Goal: Complete application form

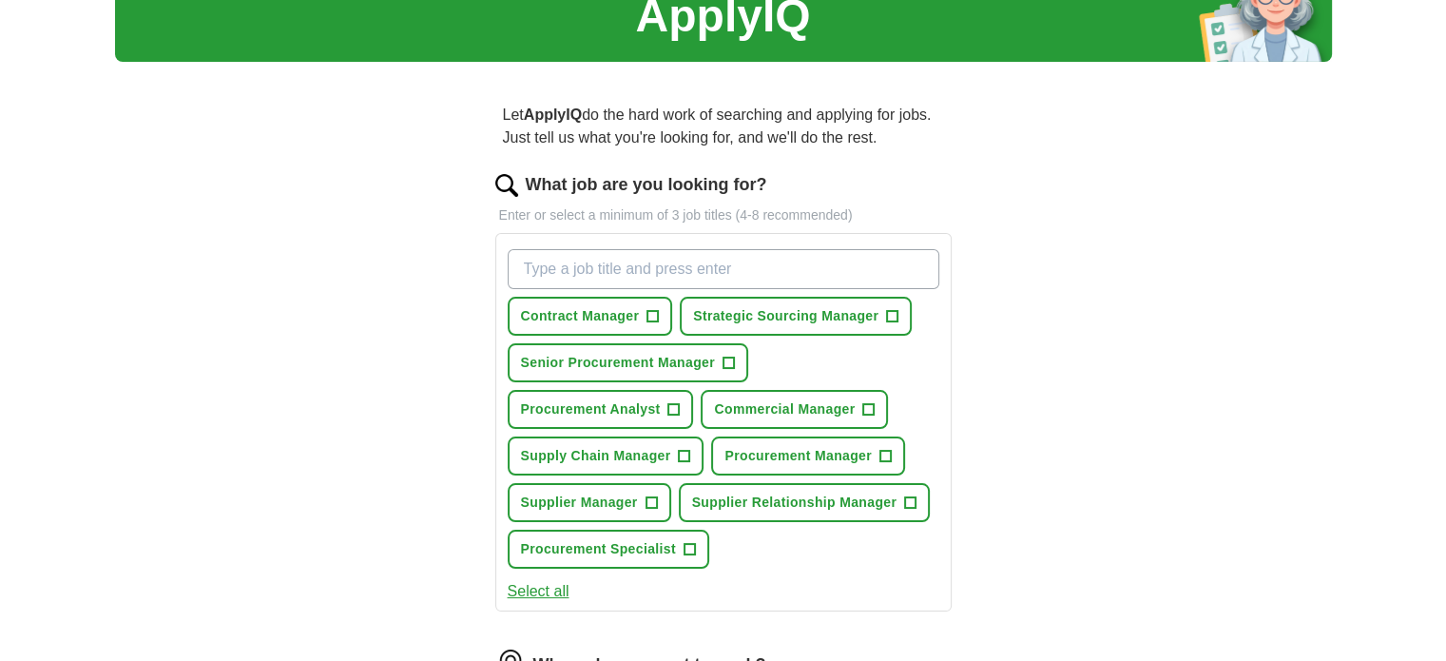
scroll to position [126, 0]
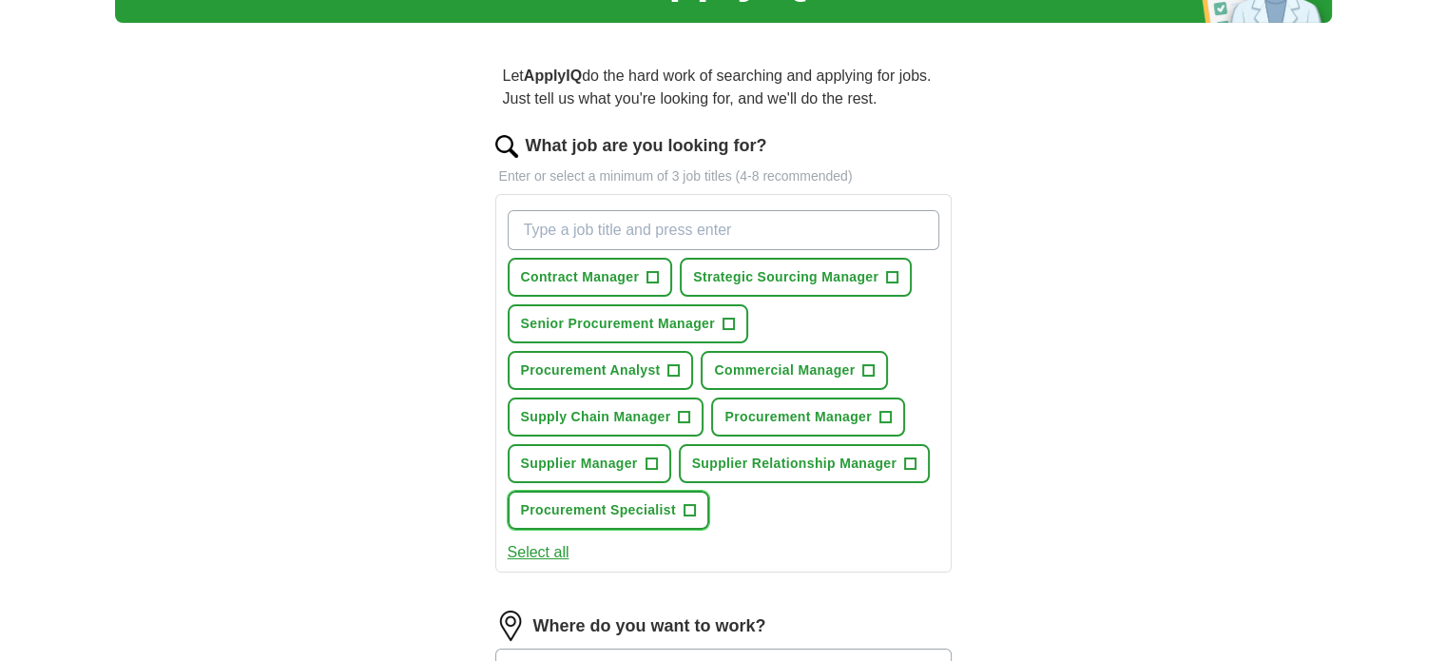
click at [689, 503] on span "+" at bounding box center [689, 510] width 11 height 15
click at [641, 272] on button "Contract Manager +" at bounding box center [590, 277] width 165 height 39
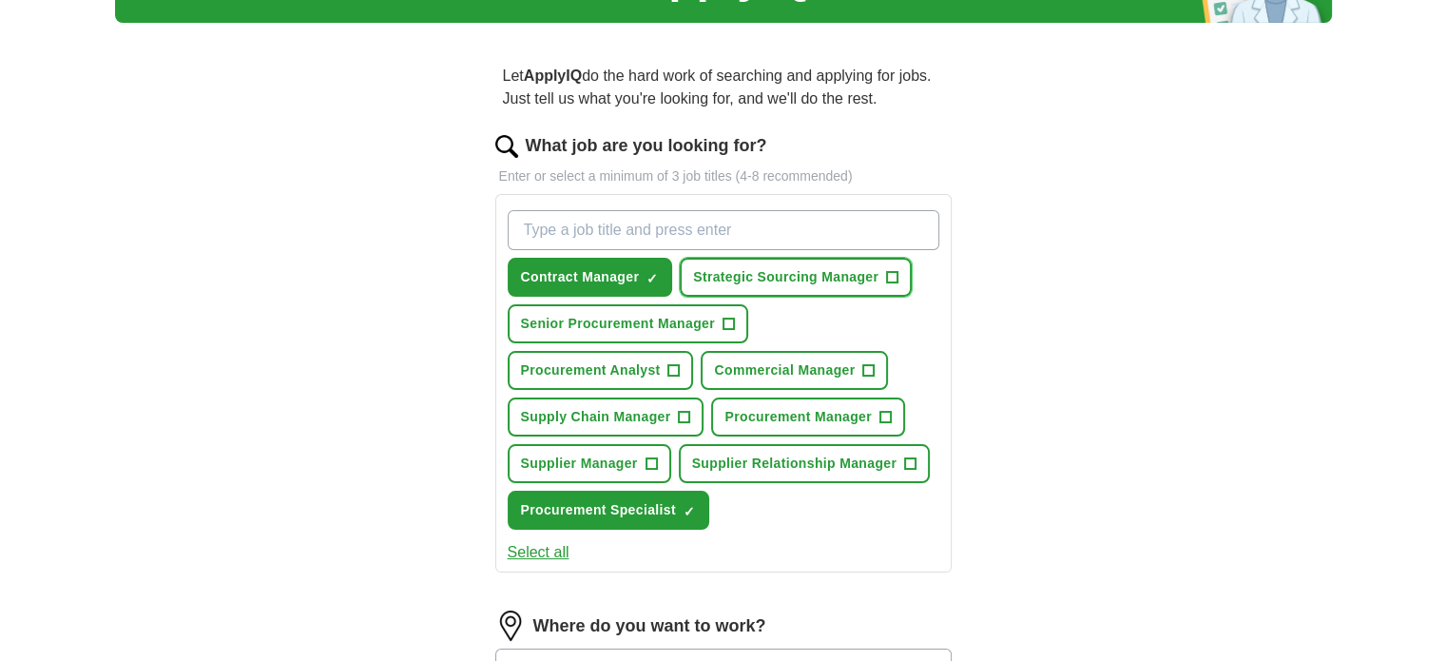
click at [890, 270] on span "+" at bounding box center [892, 277] width 11 height 15
click at [744, 324] on button "Senior Procurement Manager +" at bounding box center [628, 323] width 241 height 39
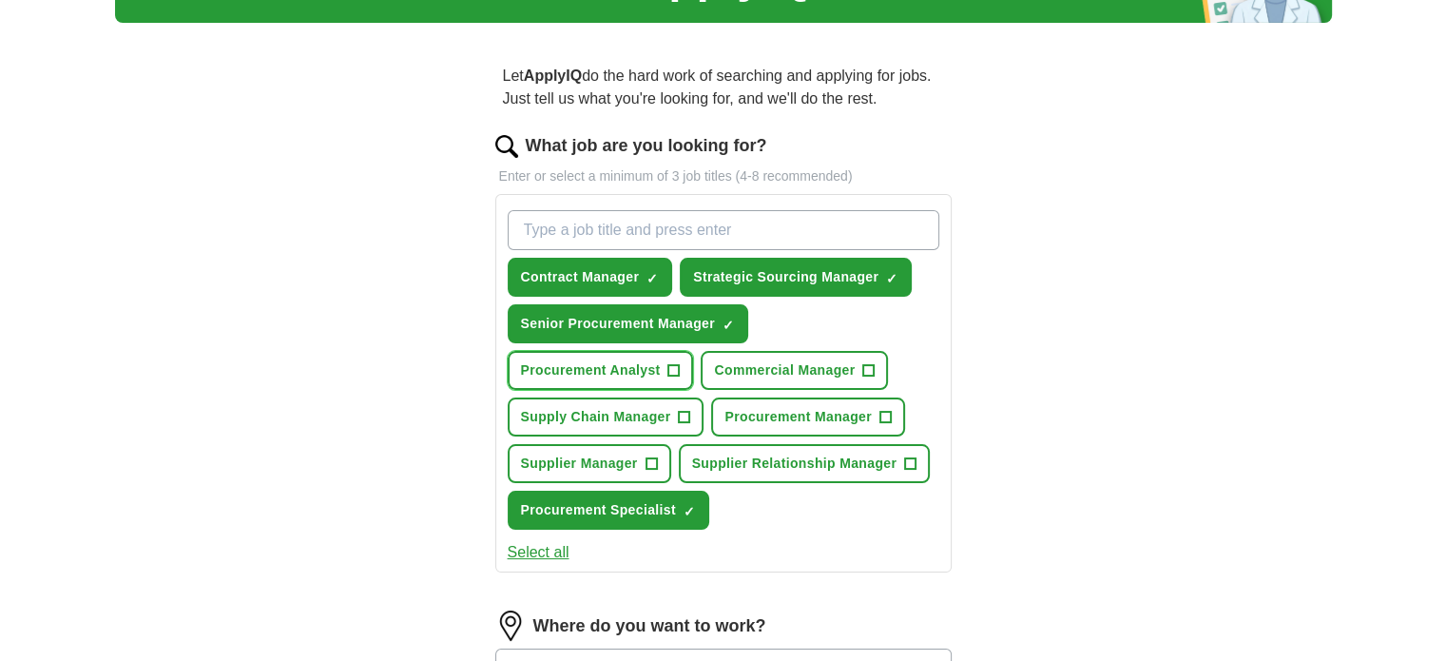
click at [669, 370] on span "+" at bounding box center [673, 370] width 11 height 15
click at [869, 372] on span "+" at bounding box center [868, 370] width 11 height 15
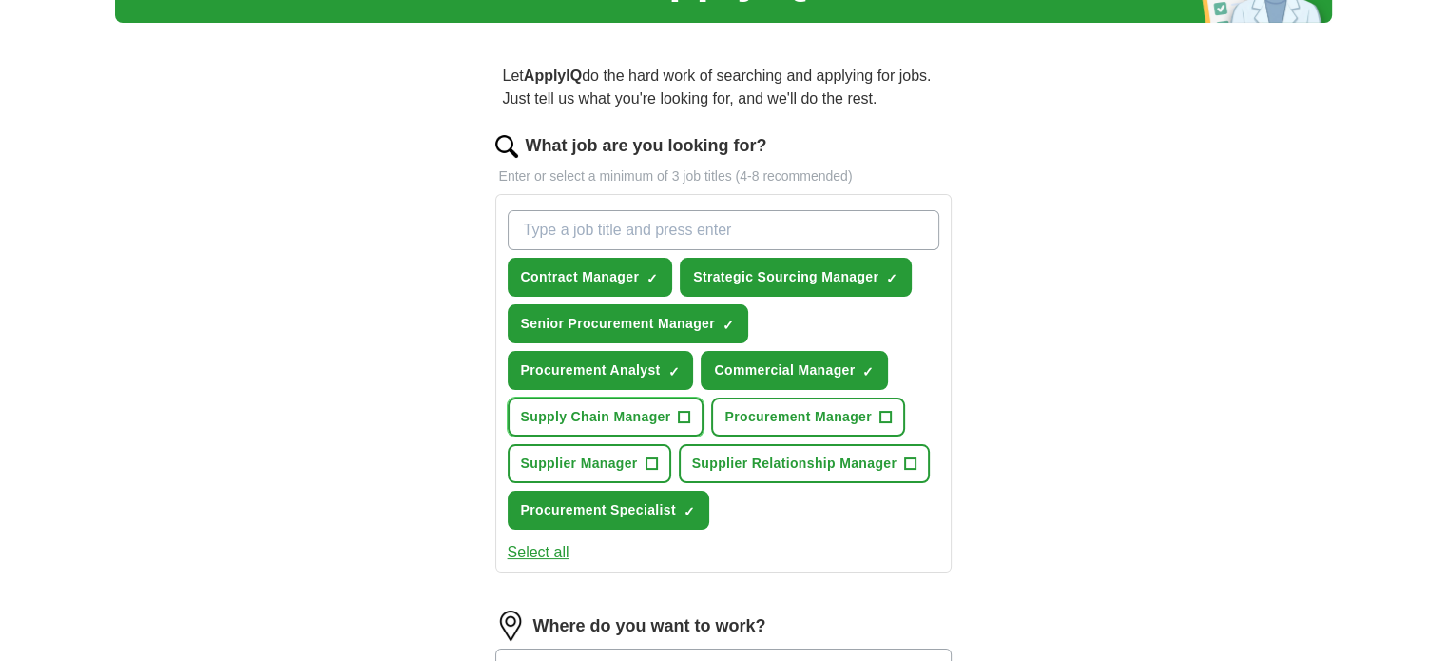
click at [688, 422] on button "Supply Chain Manager +" at bounding box center [606, 416] width 197 height 39
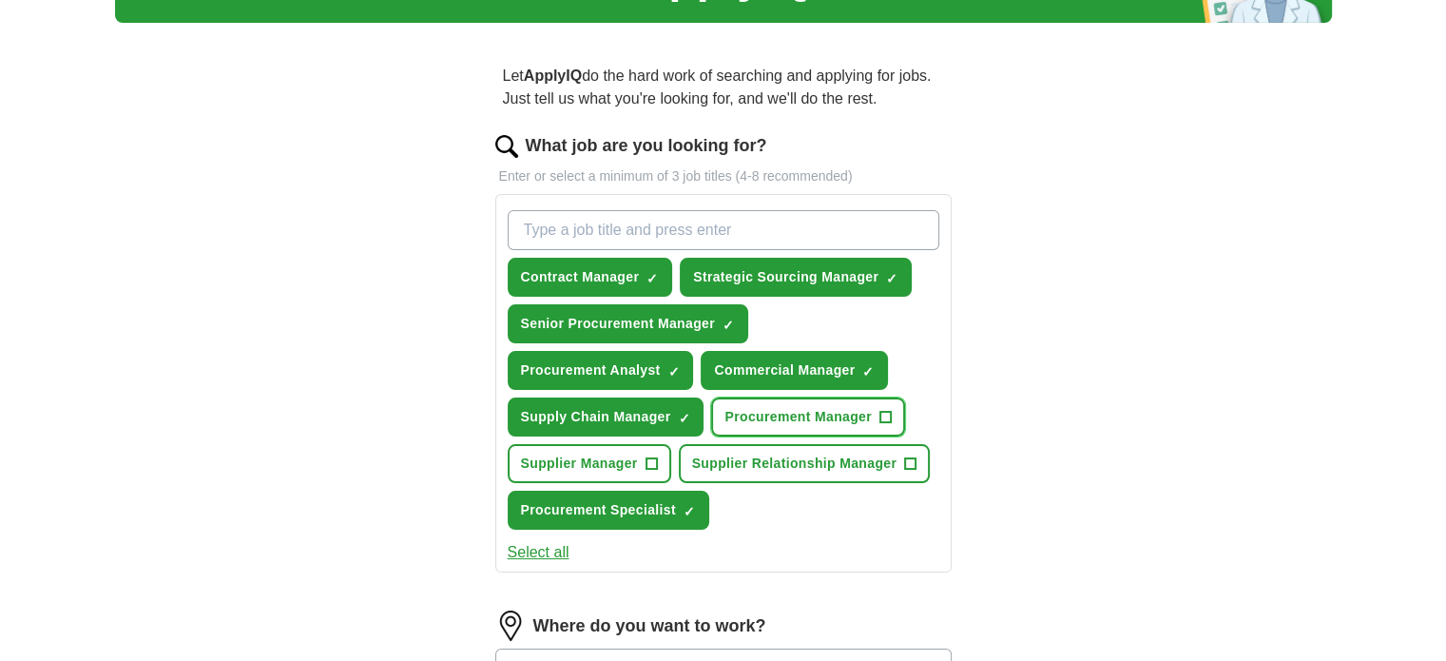
click at [874, 408] on button "Procurement Manager +" at bounding box center [807, 416] width 193 height 39
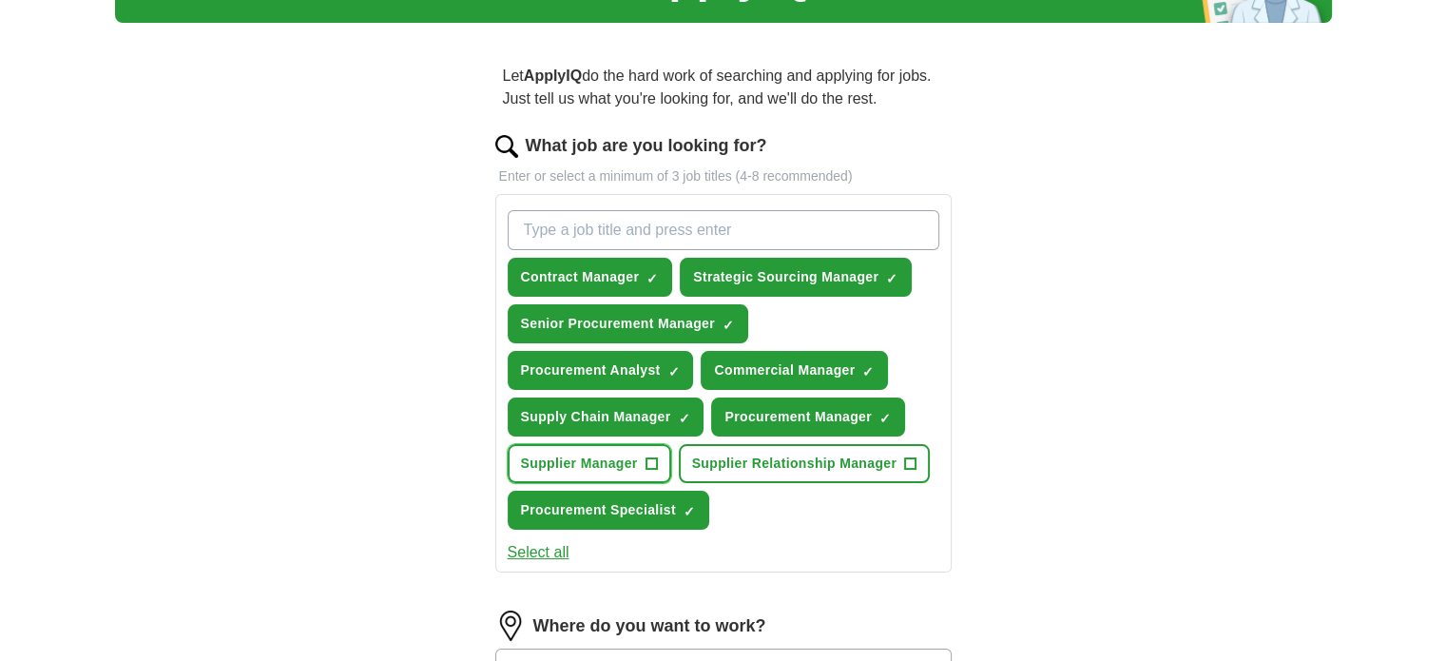
click at [652, 462] on span "+" at bounding box center [651, 463] width 11 height 15
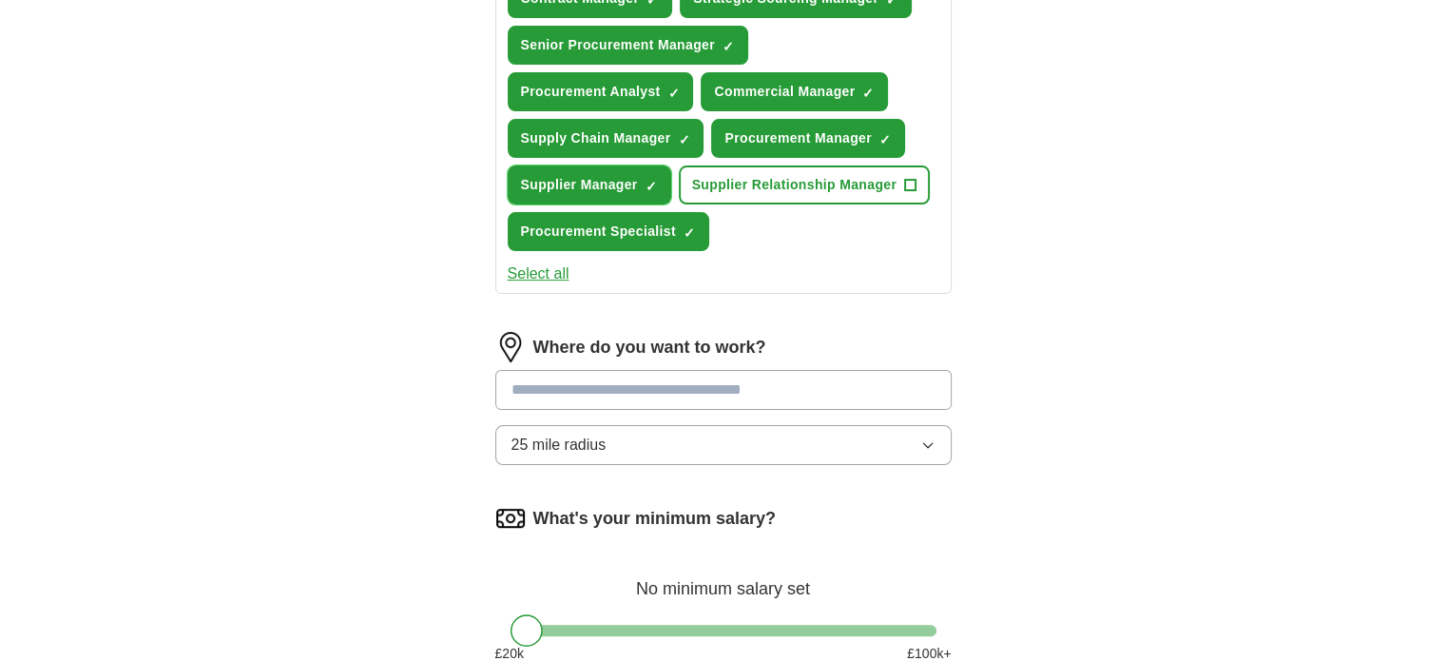
scroll to position [408, 0]
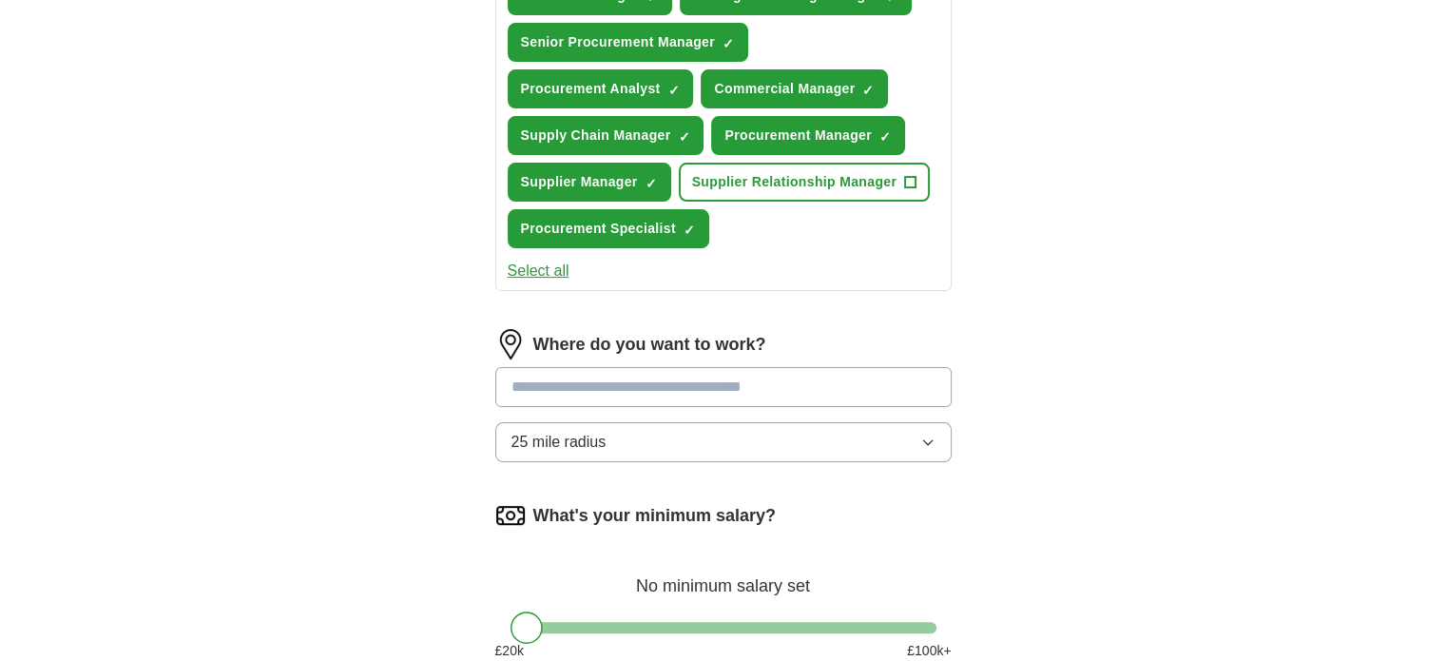
click at [615, 381] on input at bounding box center [723, 387] width 456 height 40
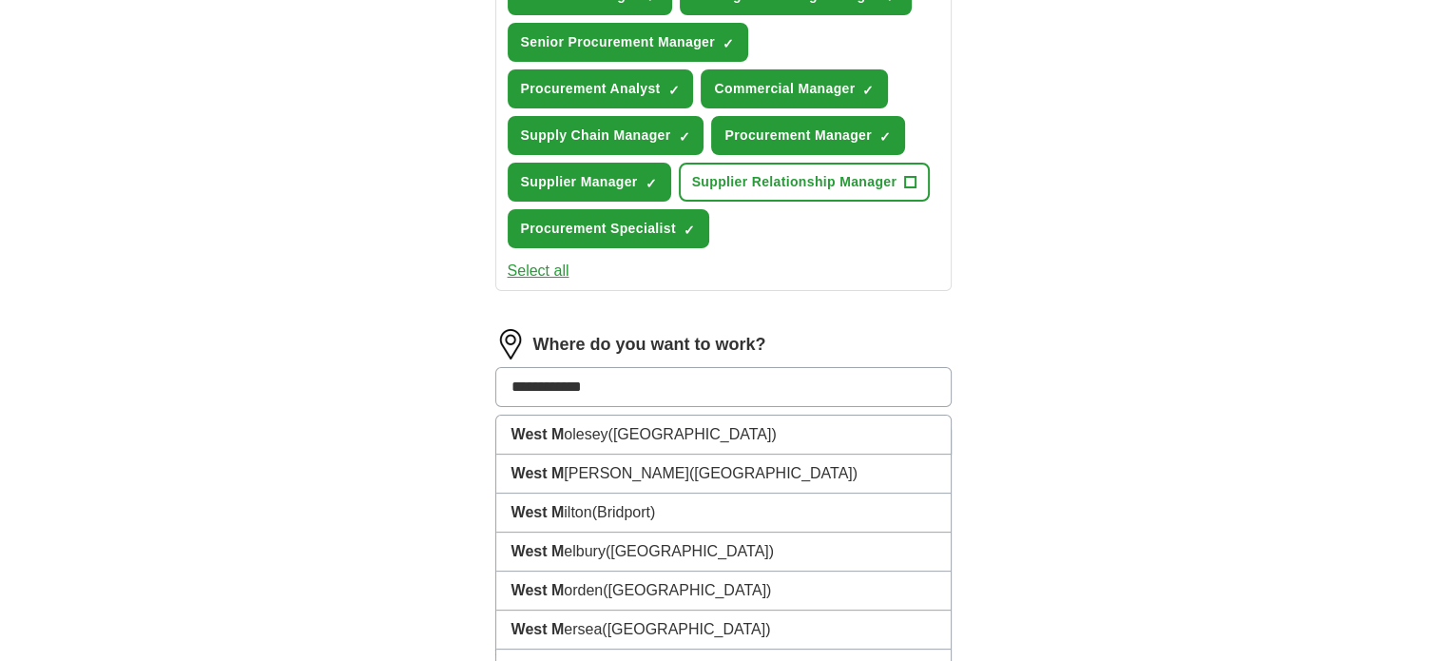
type input "**********"
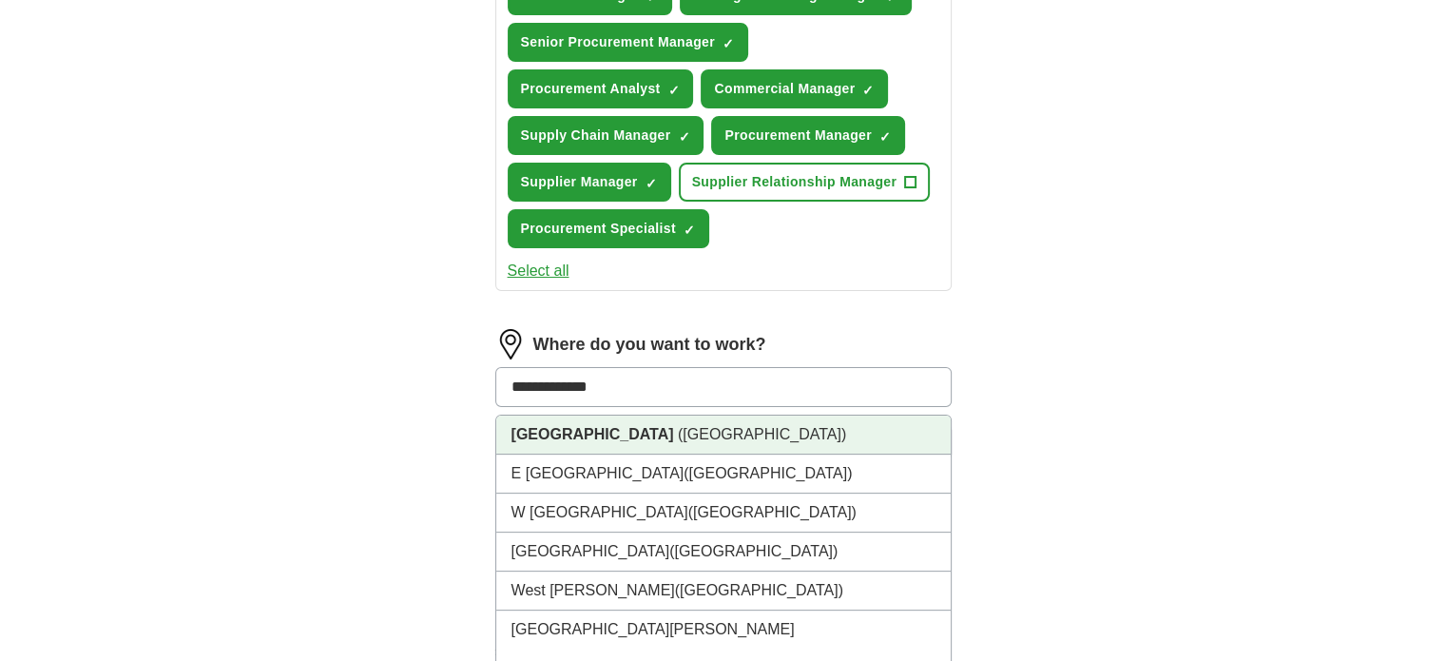
click at [599, 435] on strong "[GEOGRAPHIC_DATA]" at bounding box center [593, 434] width 163 height 16
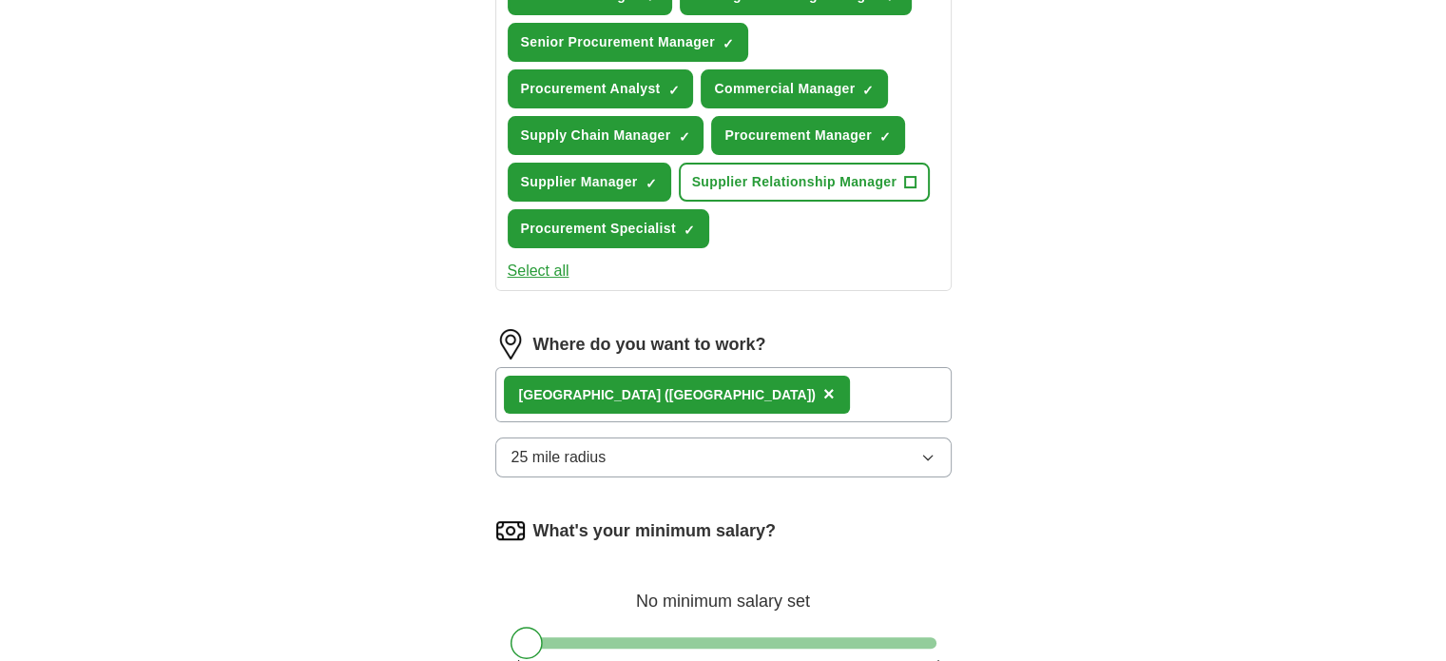
click at [615, 448] on button "25 mile radius" at bounding box center [723, 457] width 456 height 40
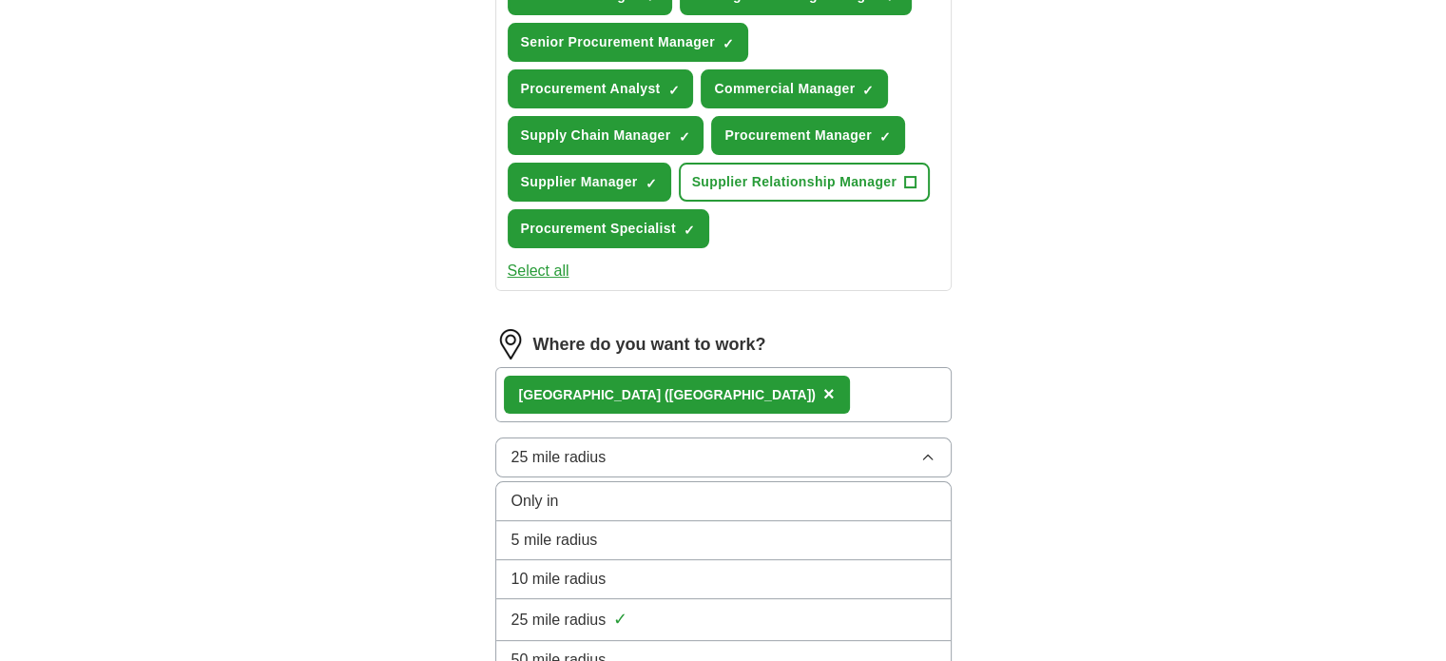
click at [602, 534] on div "5 mile radius" at bounding box center [724, 540] width 424 height 23
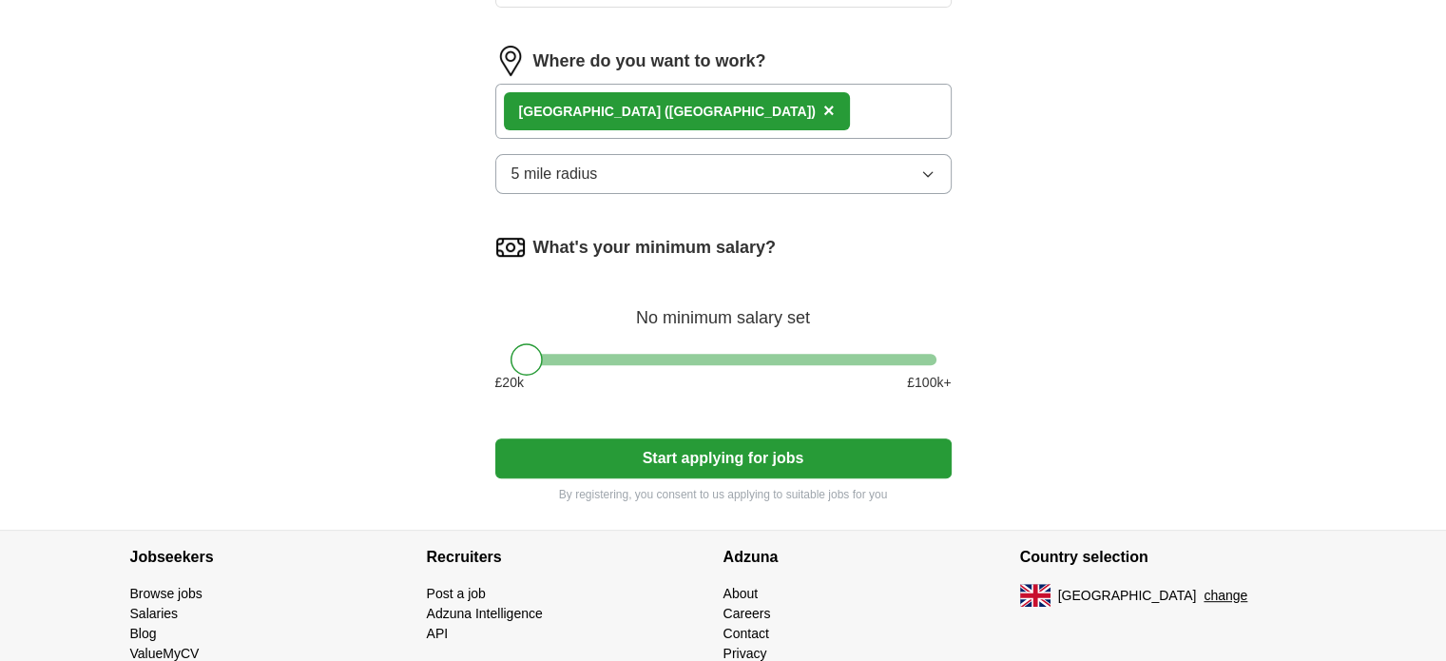
scroll to position [696, 0]
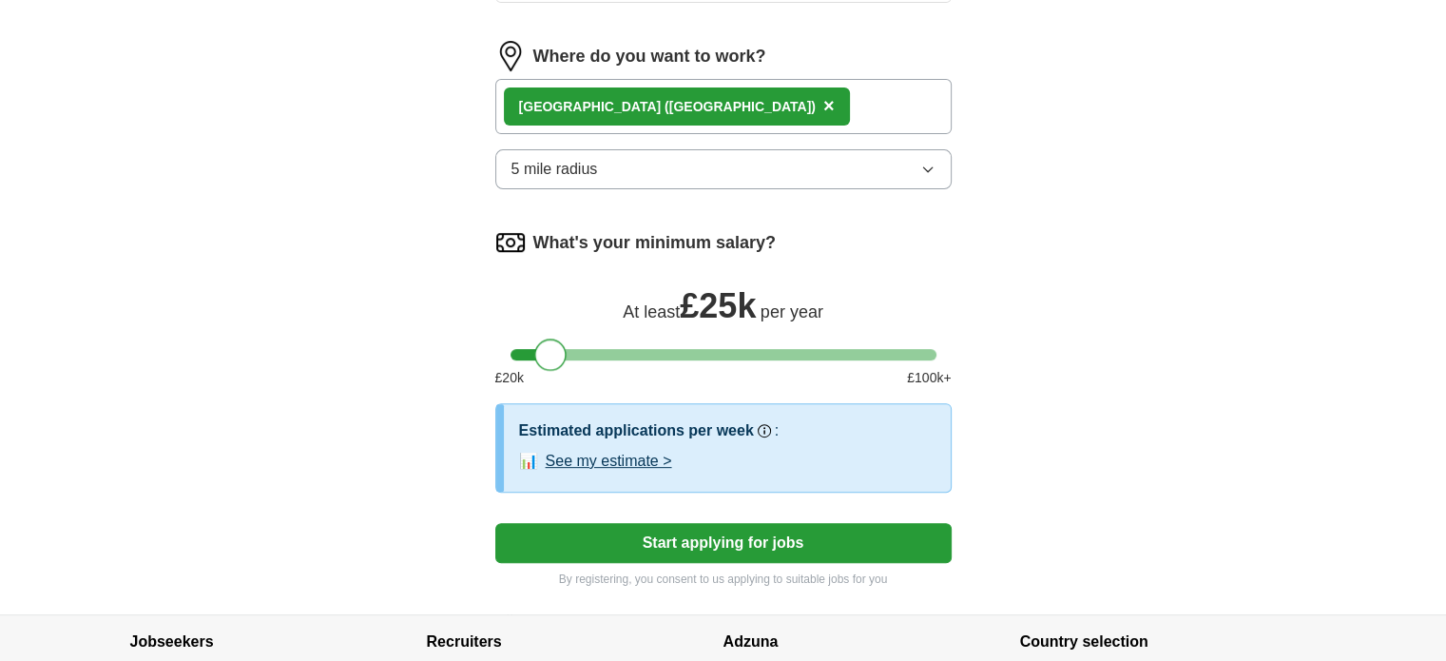
drag, startPoint x: 523, startPoint y: 345, endPoint x: 550, endPoint y: 356, distance: 28.6
click at [550, 356] on div at bounding box center [550, 354] width 32 height 32
click at [603, 455] on button "See my estimate >" at bounding box center [609, 461] width 126 height 23
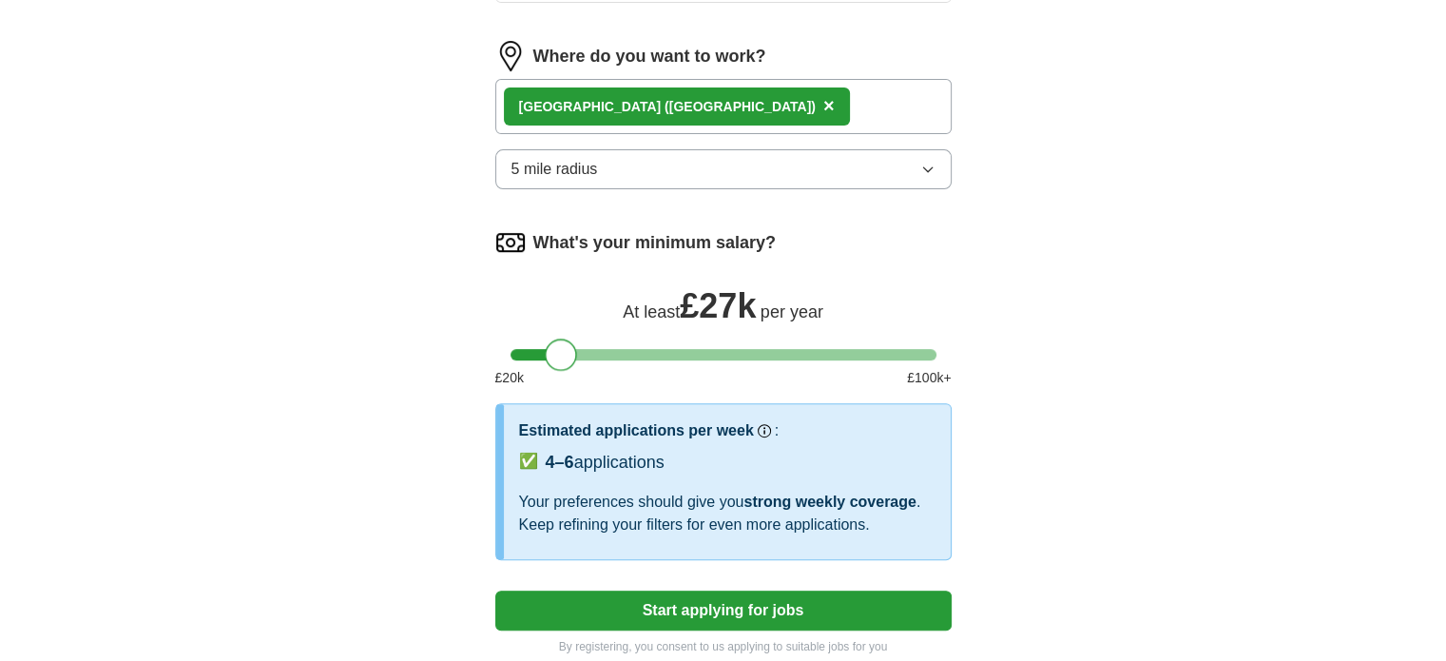
drag, startPoint x: 546, startPoint y: 345, endPoint x: 555, endPoint y: 350, distance: 10.6
click at [555, 350] on div at bounding box center [561, 354] width 32 height 32
click at [768, 604] on button "Start applying for jobs" at bounding box center [723, 610] width 456 height 40
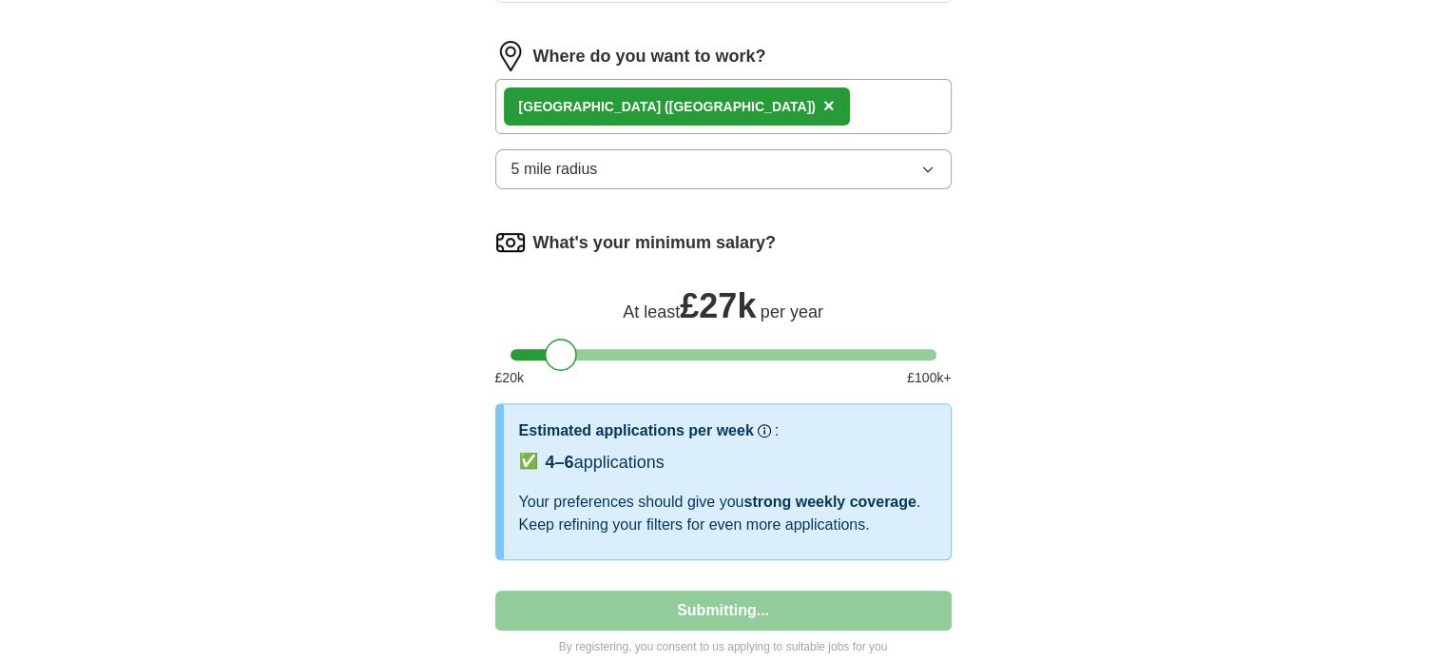
select select "**"
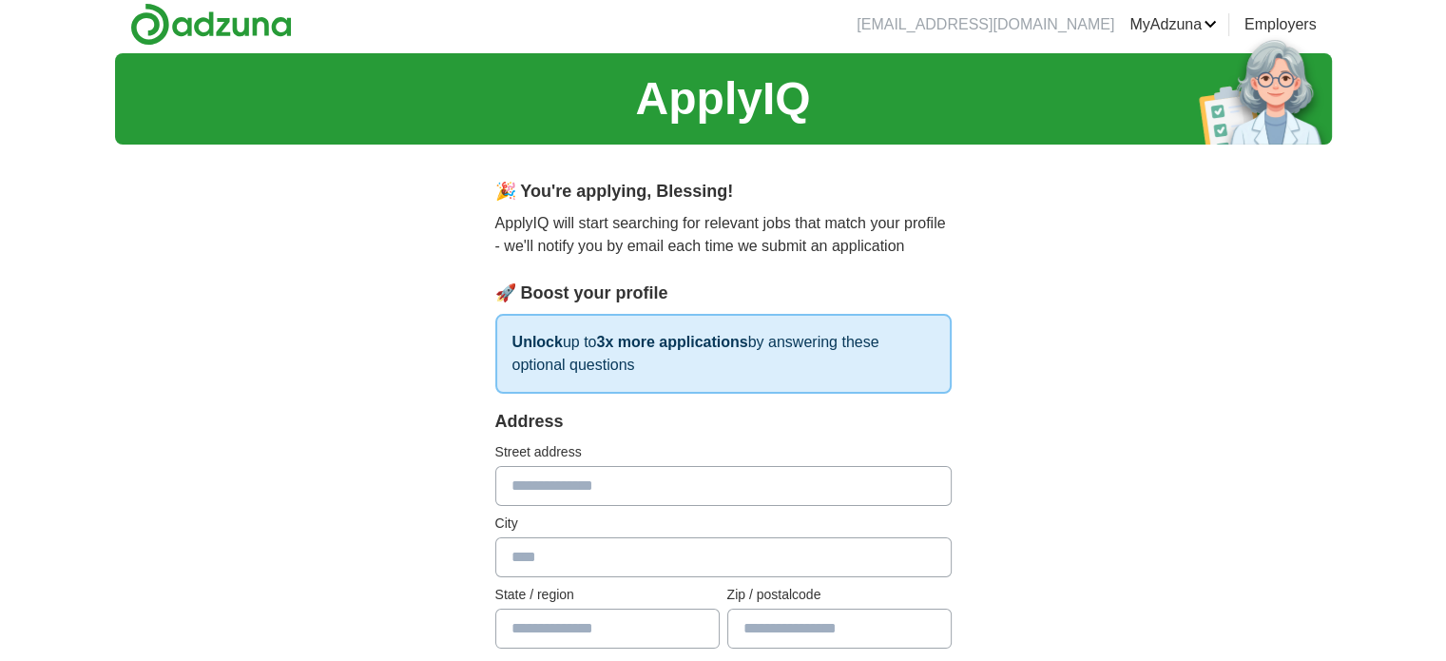
scroll to position [0, 0]
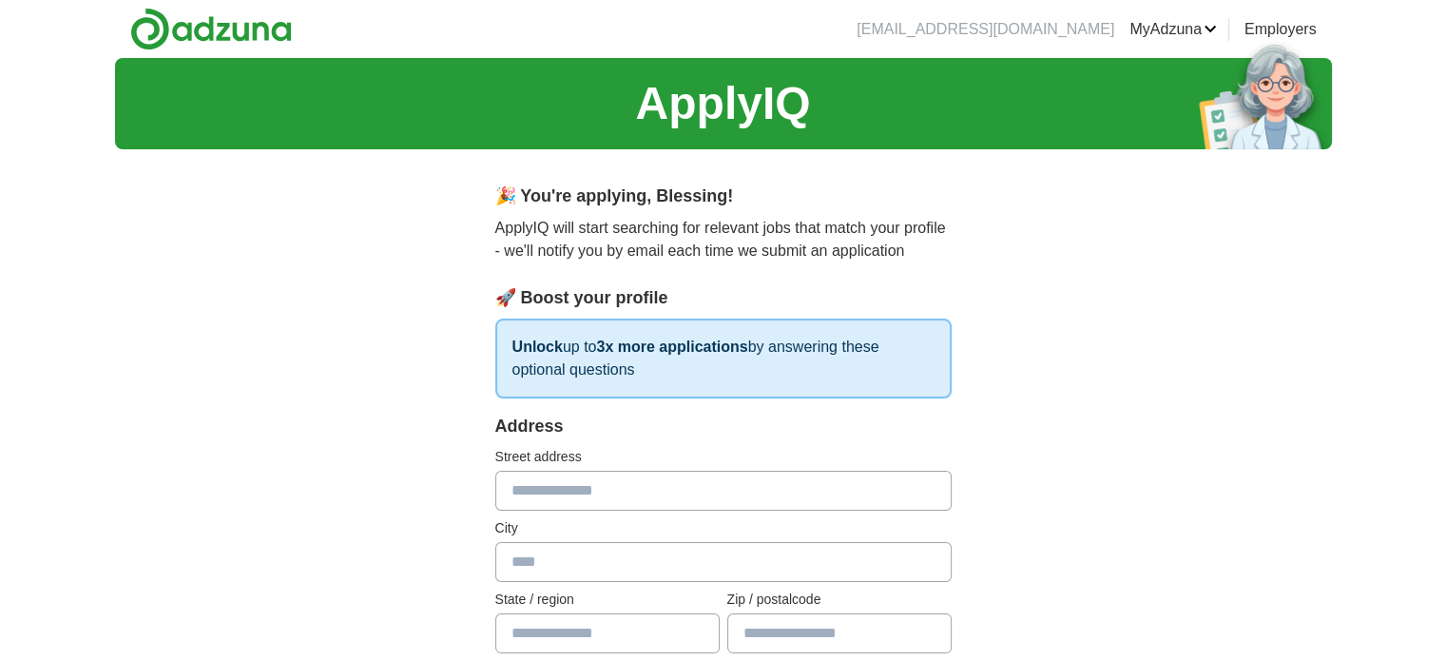
click at [589, 484] on input "text" at bounding box center [723, 491] width 456 height 40
type input "**********"
type input "*******"
select select "**"
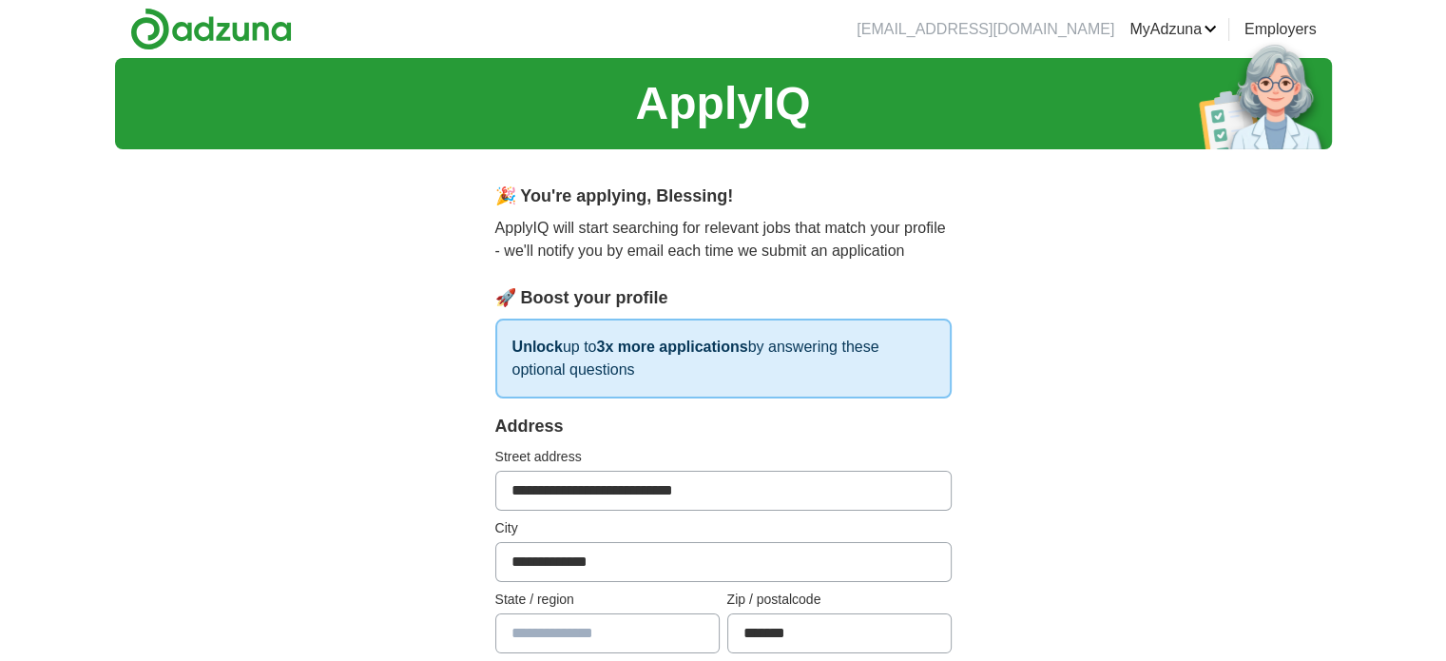
type input "****"
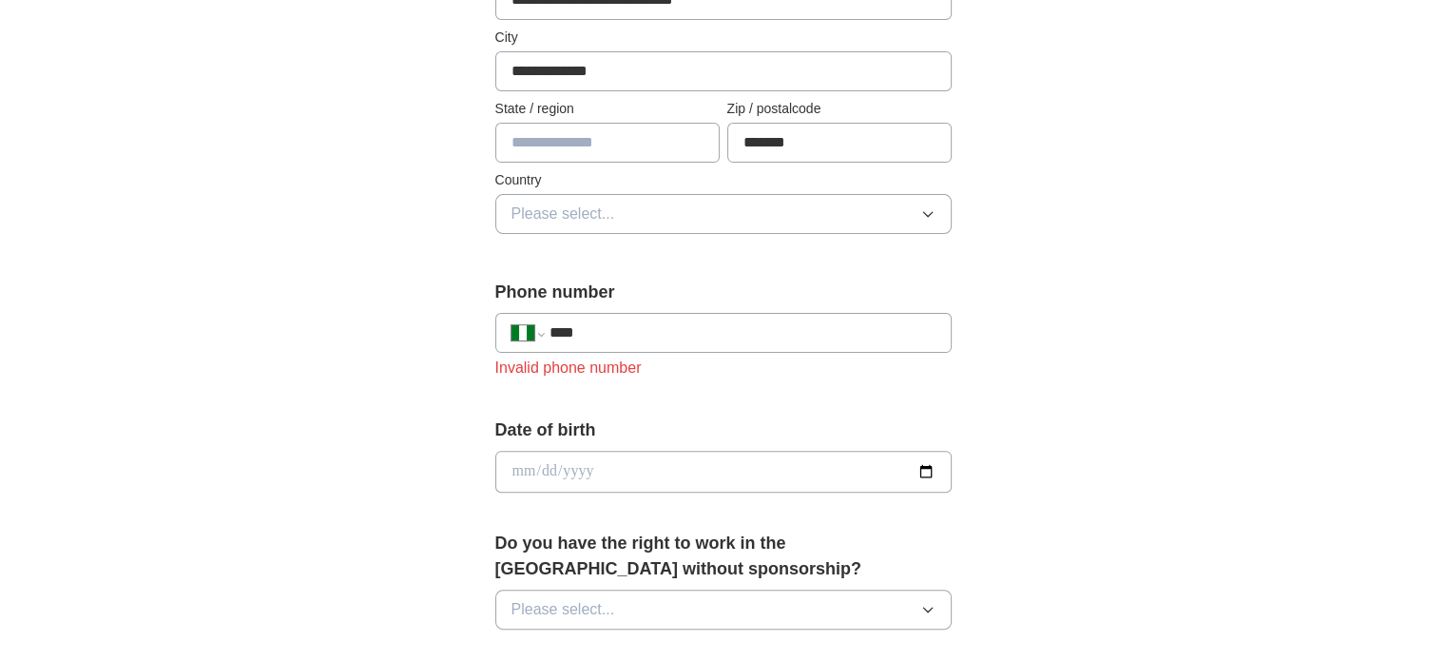
click at [570, 144] on input "text" at bounding box center [607, 143] width 224 height 40
click at [559, 203] on span "Please select..." at bounding box center [564, 214] width 104 height 23
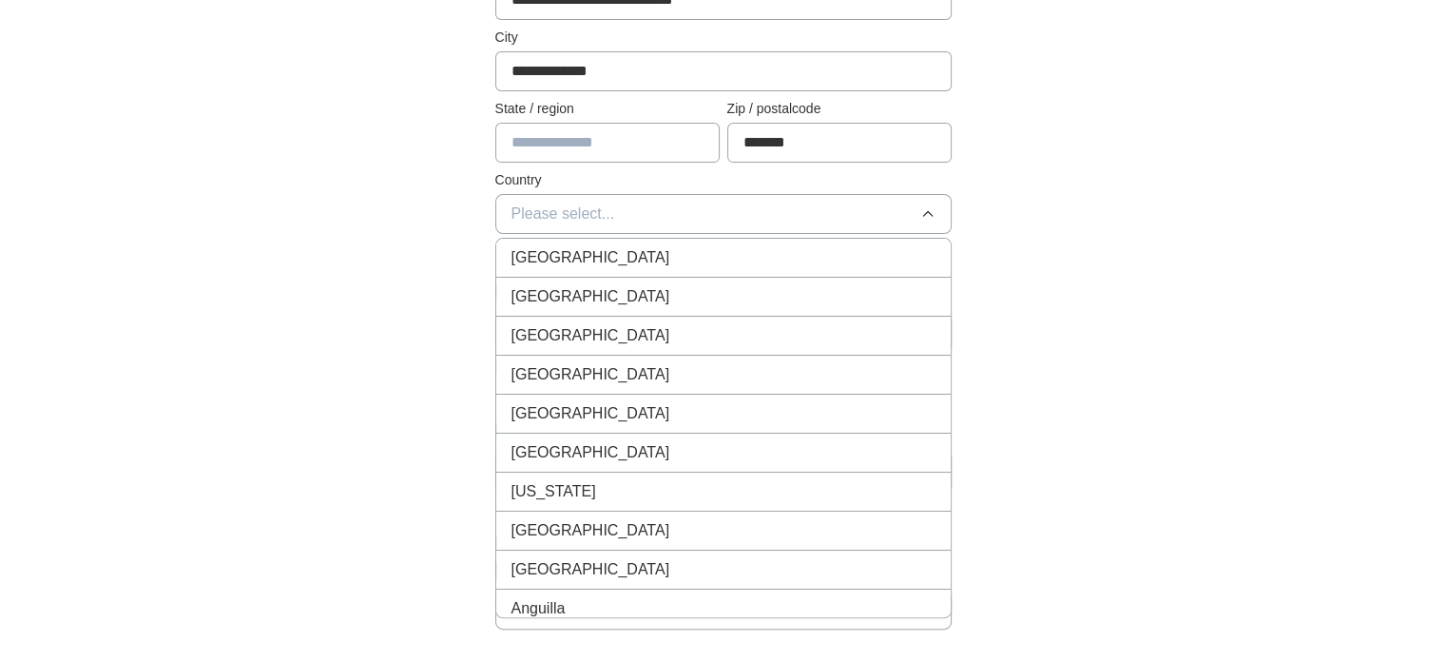
click at [570, 246] on span "[GEOGRAPHIC_DATA]" at bounding box center [591, 257] width 159 height 23
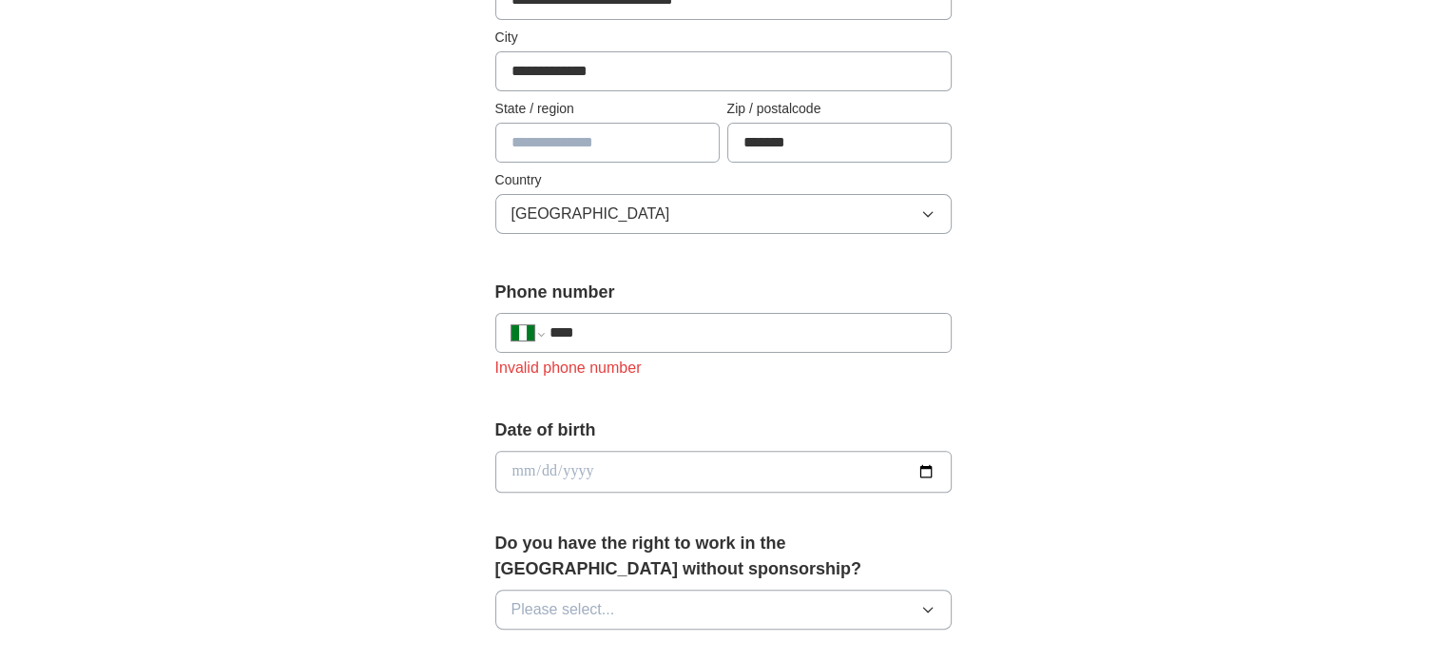
click at [639, 326] on input "****" at bounding box center [742, 332] width 386 height 23
click at [535, 335] on select "**********" at bounding box center [528, 332] width 32 height 23
select select "**"
click at [512, 321] on select "**********" at bounding box center [528, 332] width 32 height 23
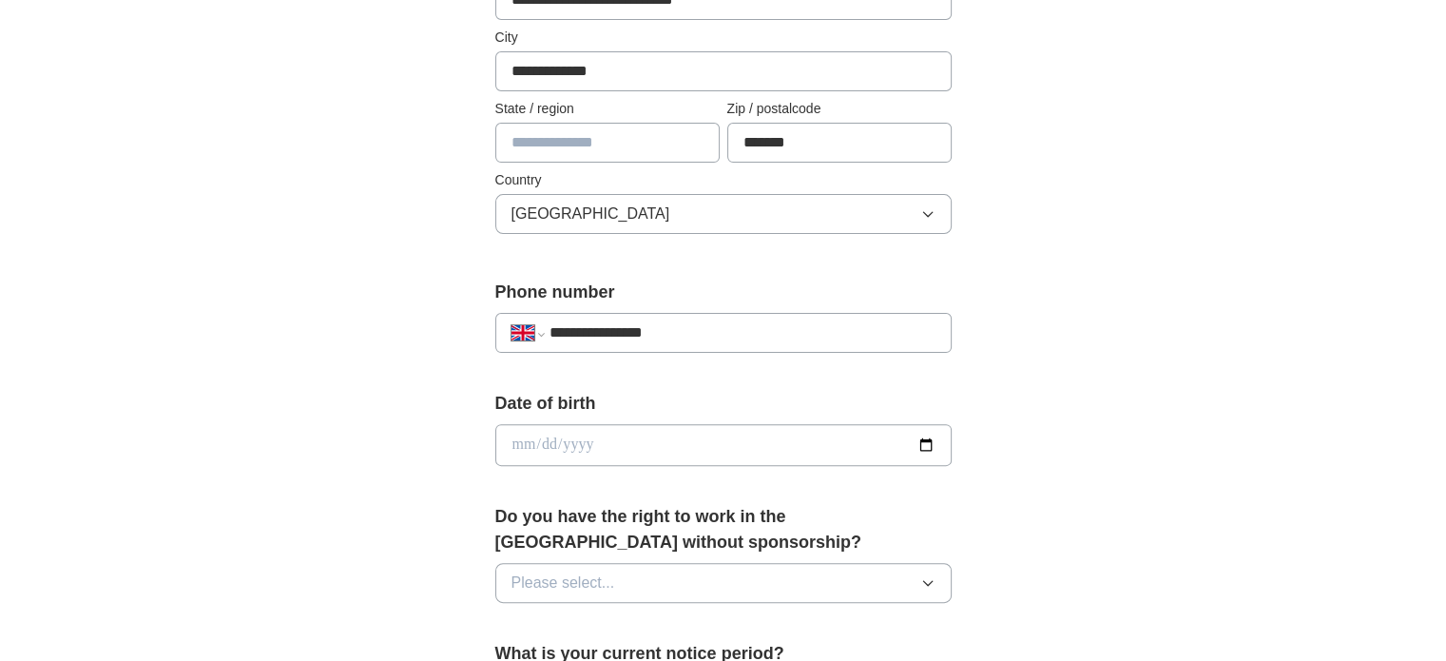
type input "**********"
click at [935, 436] on input "date" at bounding box center [723, 445] width 456 height 42
type input "**********"
click at [928, 577] on icon "button" at bounding box center [927, 582] width 15 height 15
click at [764, 621] on div "Yes" at bounding box center [724, 626] width 424 height 23
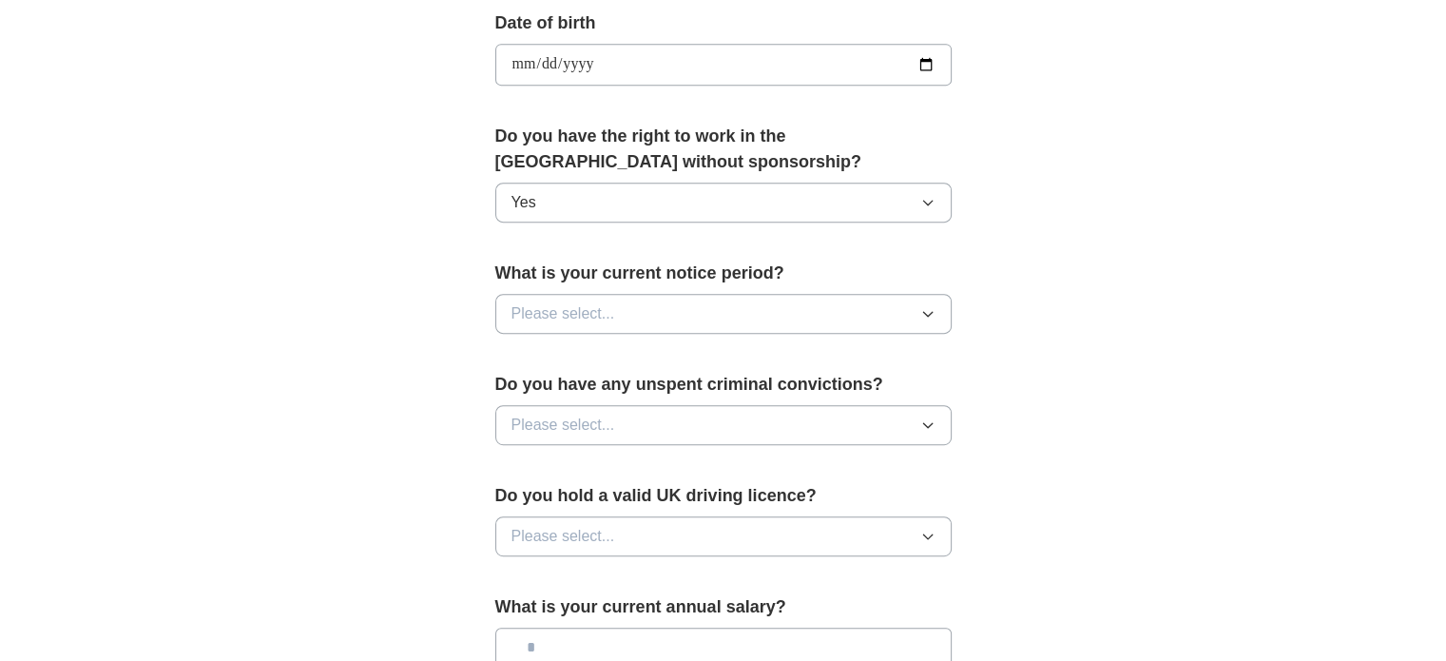
scroll to position [879, 0]
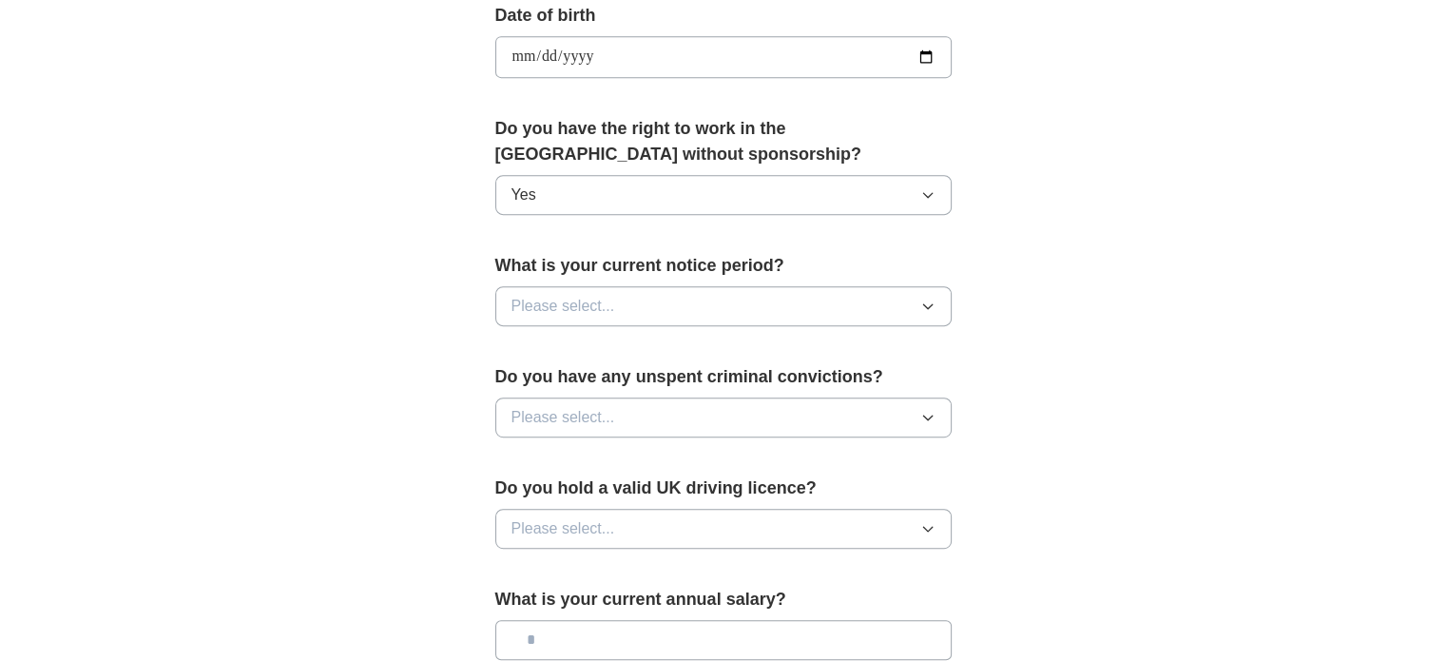
click at [939, 300] on button "Please select..." at bounding box center [723, 306] width 456 height 40
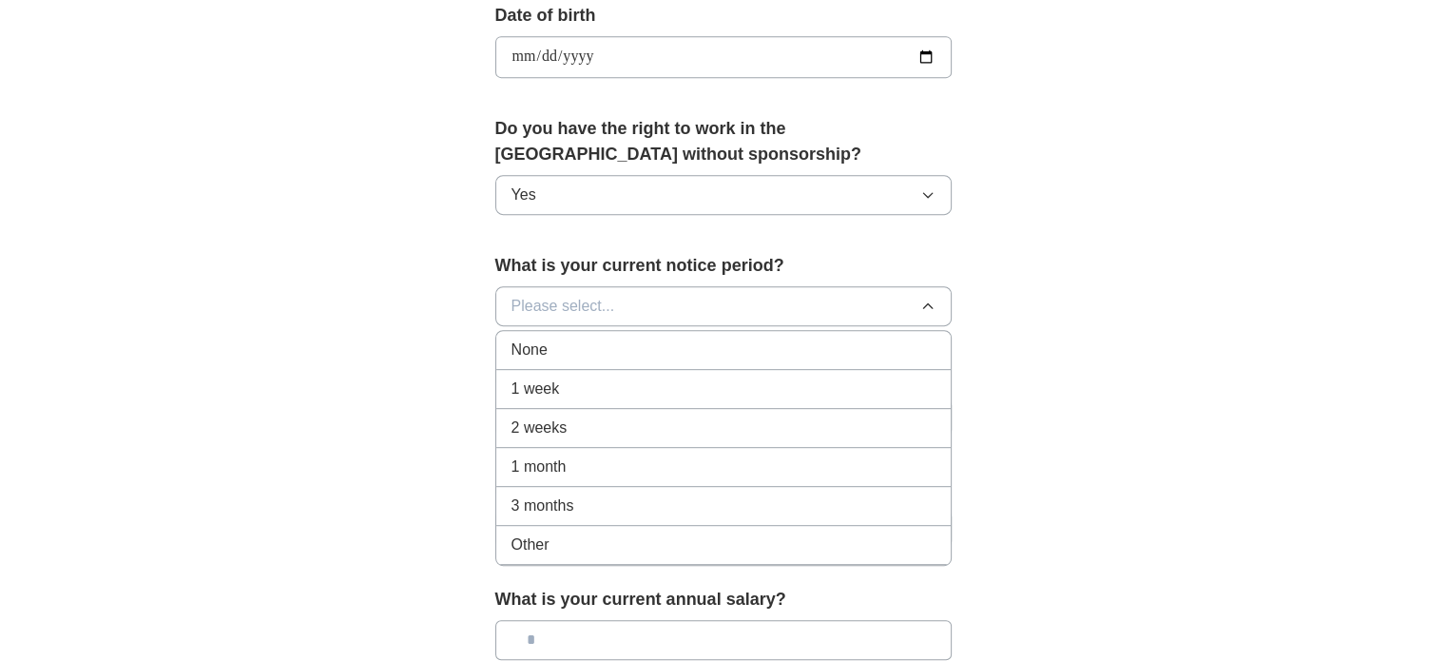
click at [571, 429] on div "2 weeks" at bounding box center [724, 427] width 424 height 23
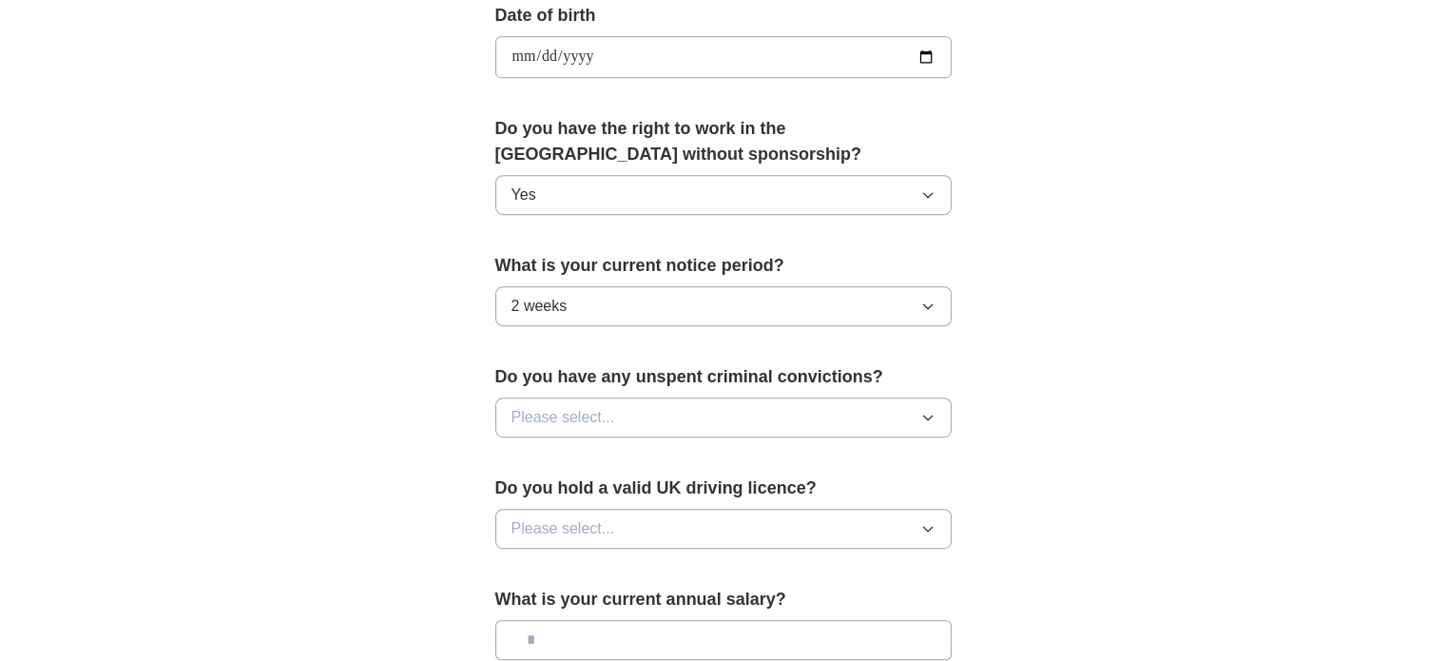
click at [624, 402] on button "Please select..." at bounding box center [723, 417] width 456 height 40
click at [545, 498] on div "No" at bounding box center [724, 500] width 424 height 23
click at [630, 528] on button "Please select..." at bounding box center [723, 529] width 456 height 40
click at [586, 562] on div "Yes" at bounding box center [724, 572] width 424 height 23
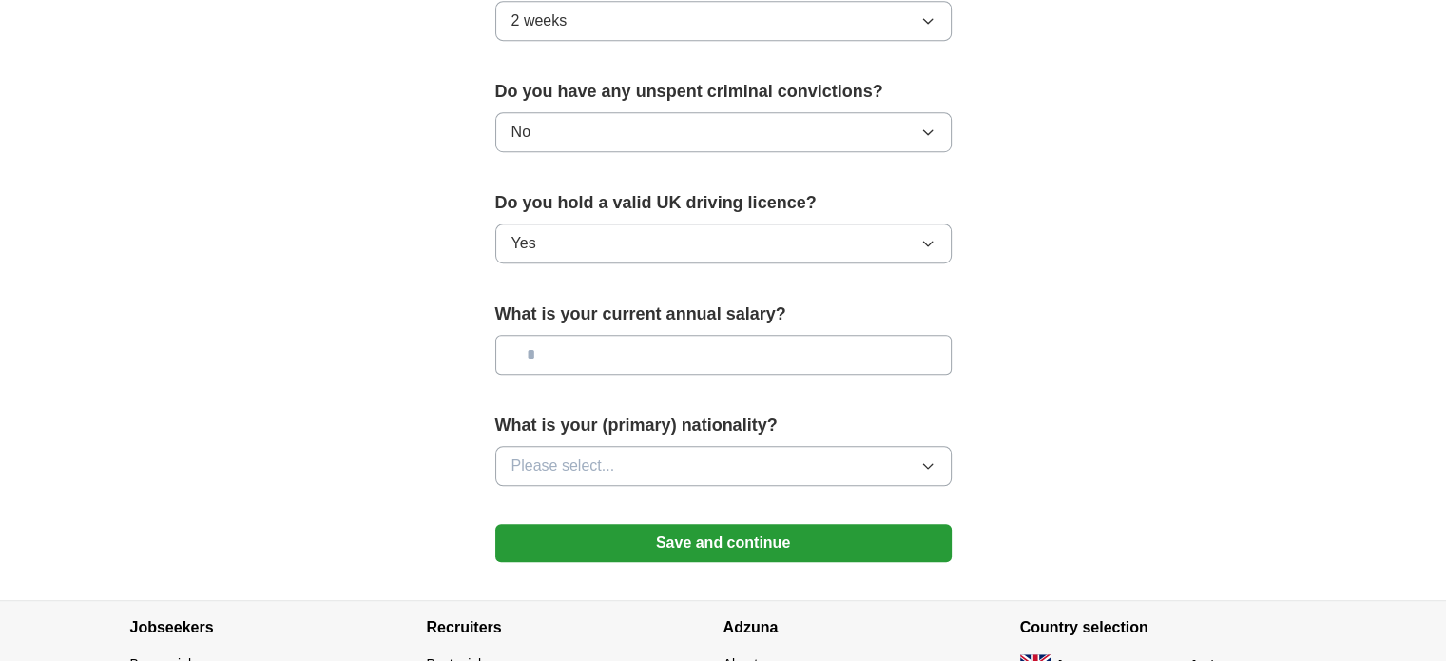
scroll to position [1190, 0]
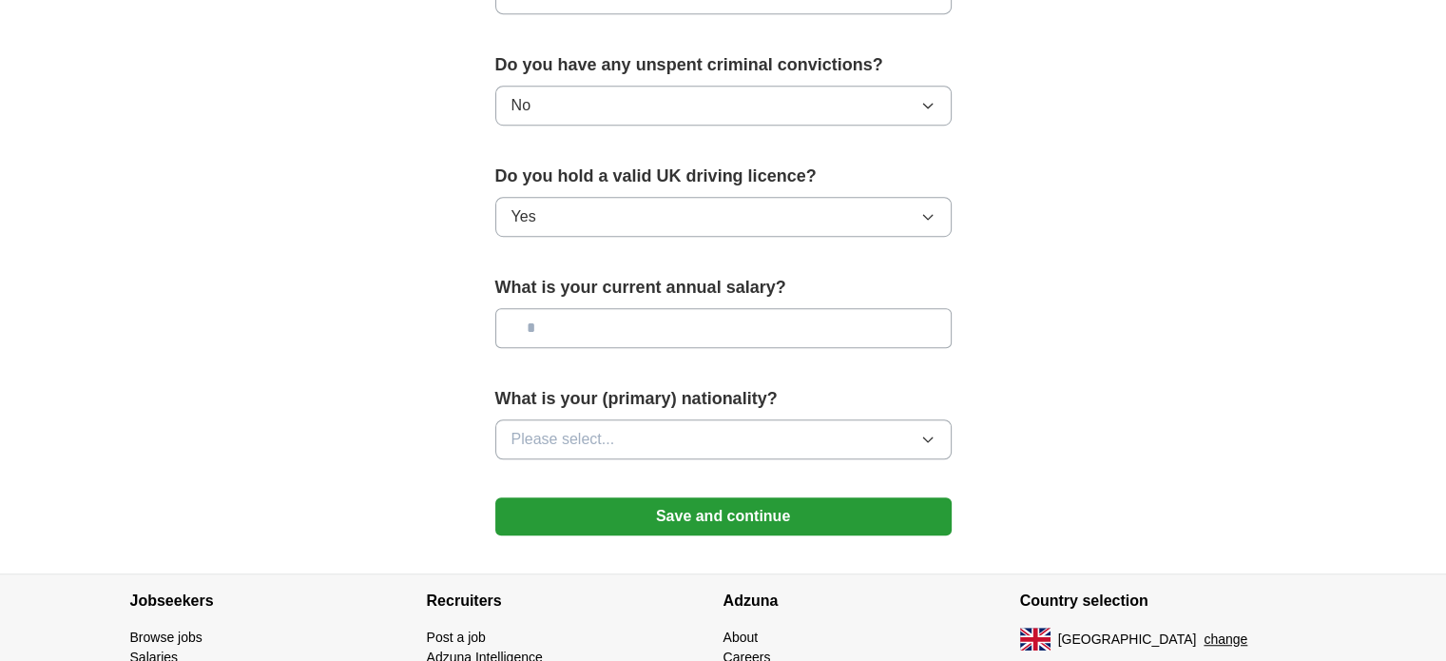
click at [623, 325] on input "text" at bounding box center [723, 328] width 456 height 40
type input "**"
click at [650, 422] on button "Please select..." at bounding box center [723, 439] width 456 height 40
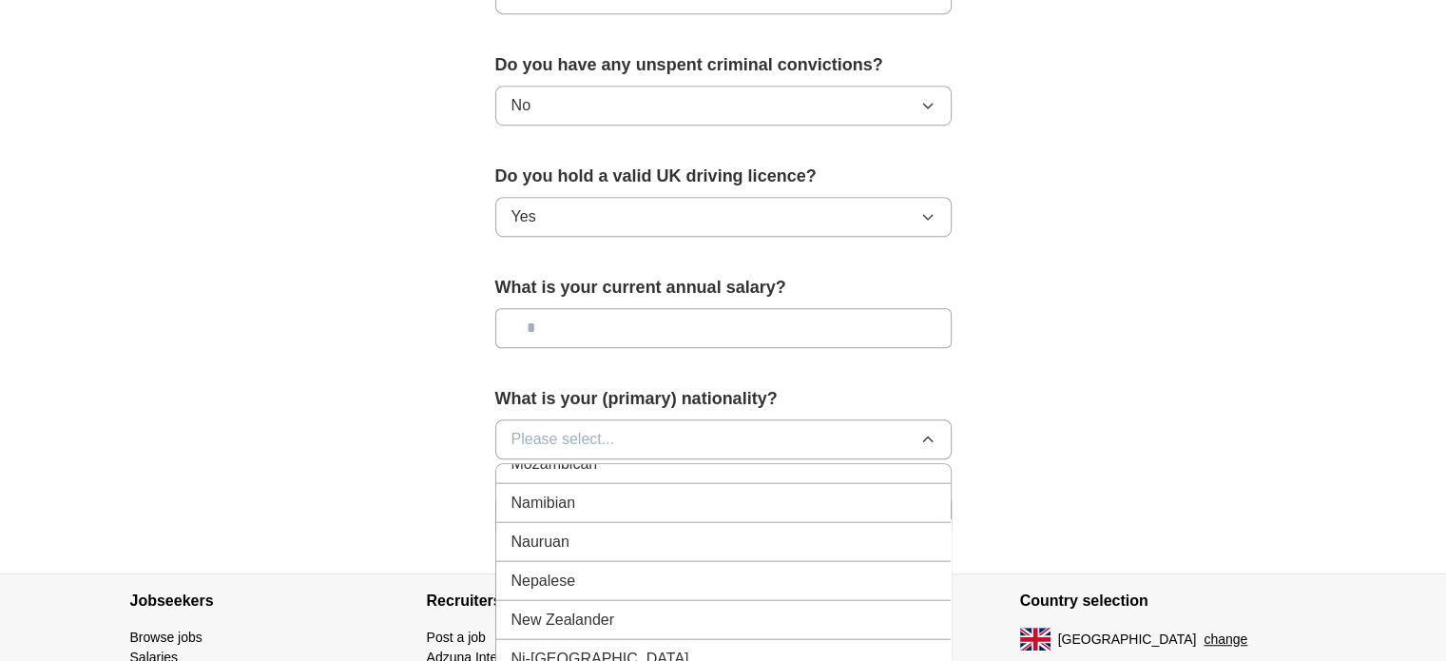
scroll to position [4825, 0]
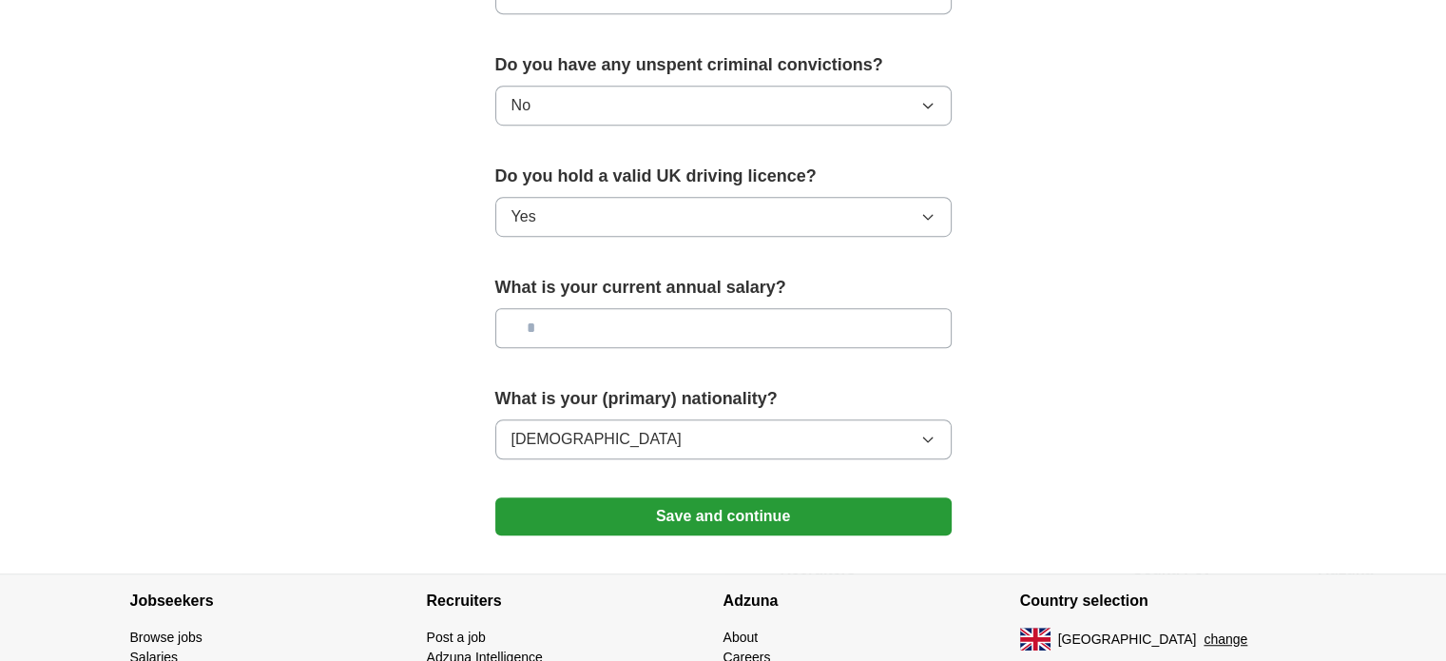
click at [544, 310] on input "text" at bounding box center [723, 328] width 456 height 40
type input "*******"
click at [697, 505] on button "Save and continue" at bounding box center [723, 516] width 456 height 38
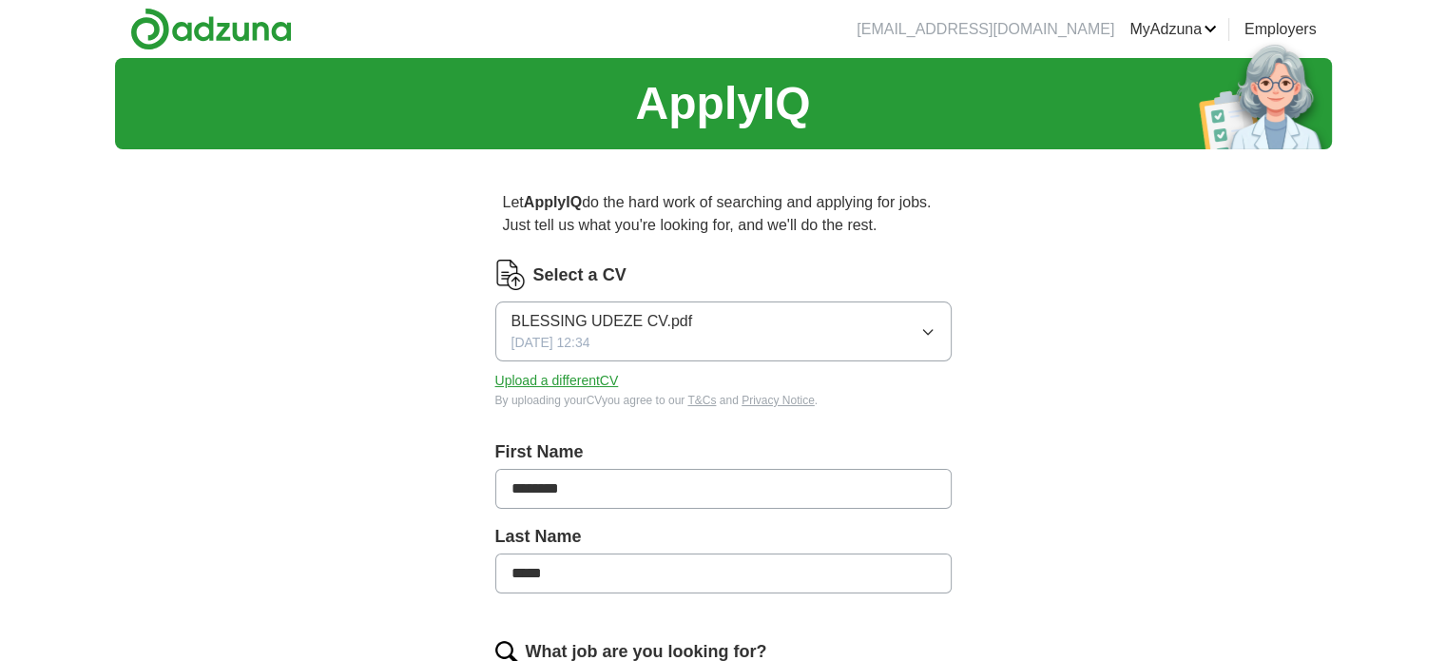
click at [932, 327] on icon "button" at bounding box center [927, 331] width 15 height 15
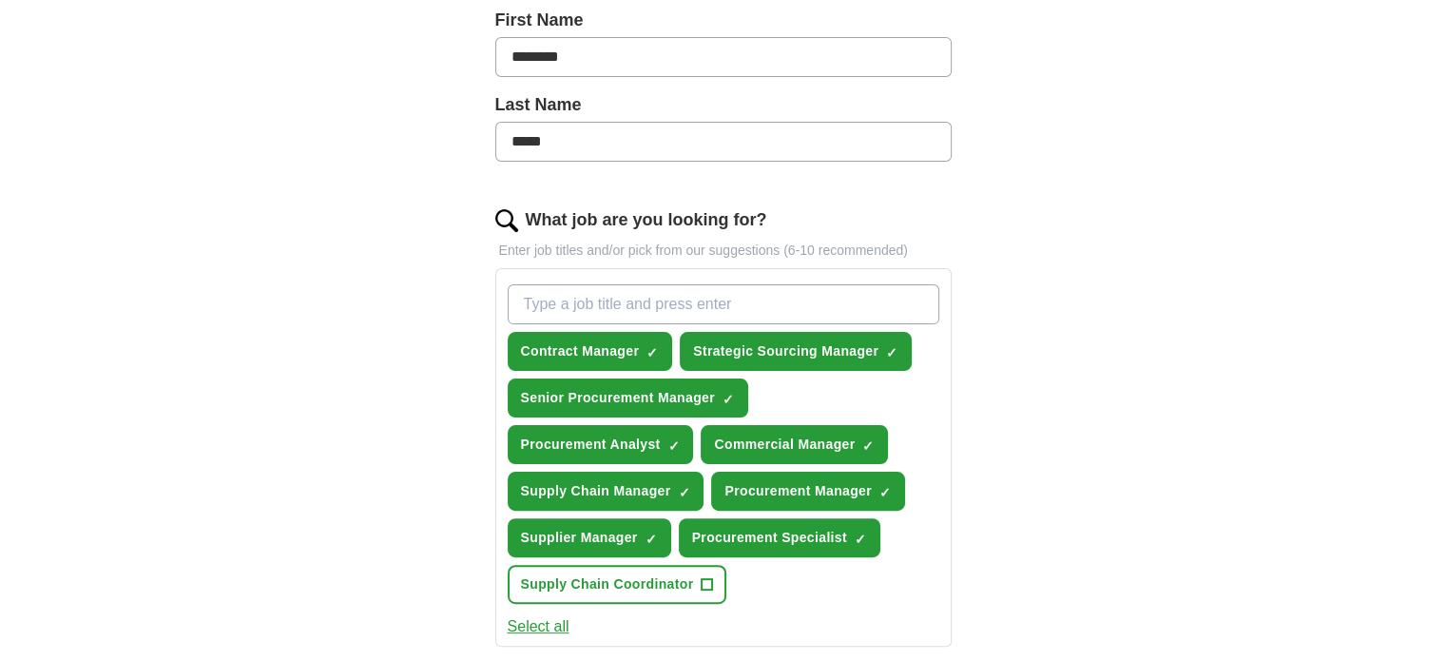
scroll to position [445, 0]
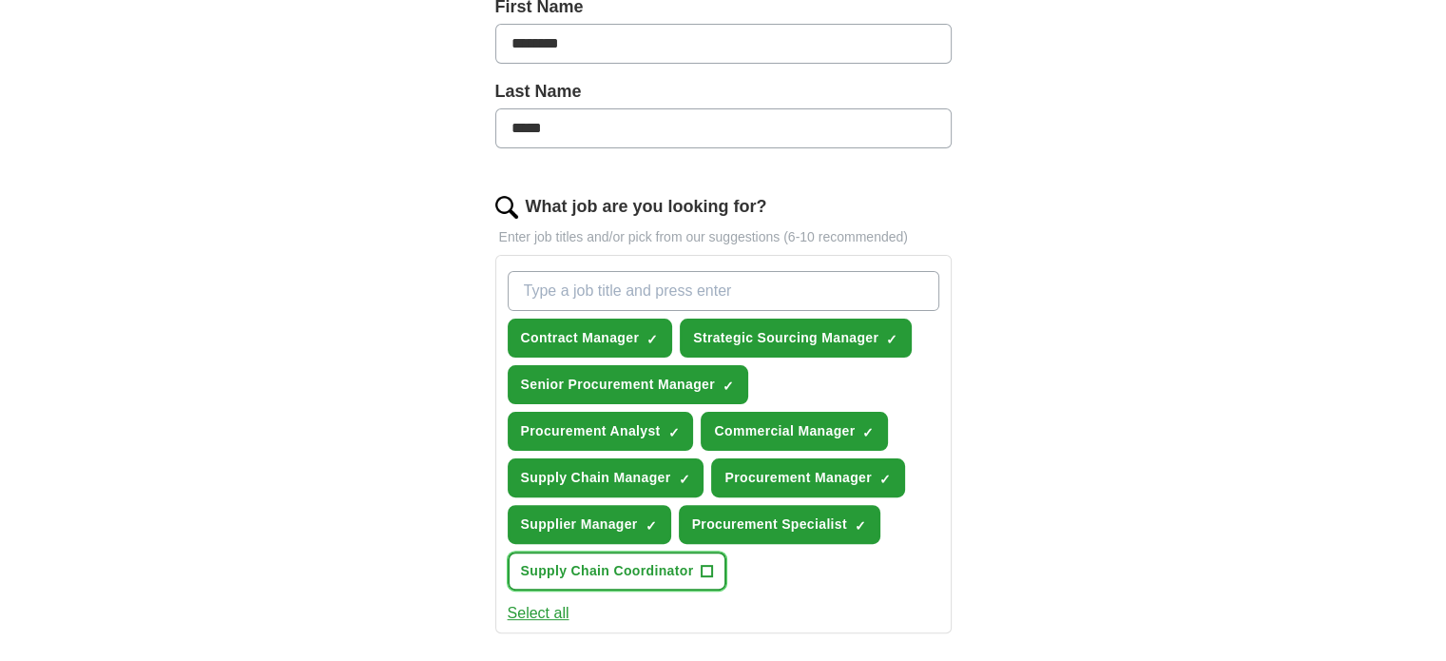
click at [708, 564] on span "+" at bounding box center [707, 571] width 11 height 15
click at [654, 292] on input "What job are you looking for?" at bounding box center [724, 291] width 432 height 40
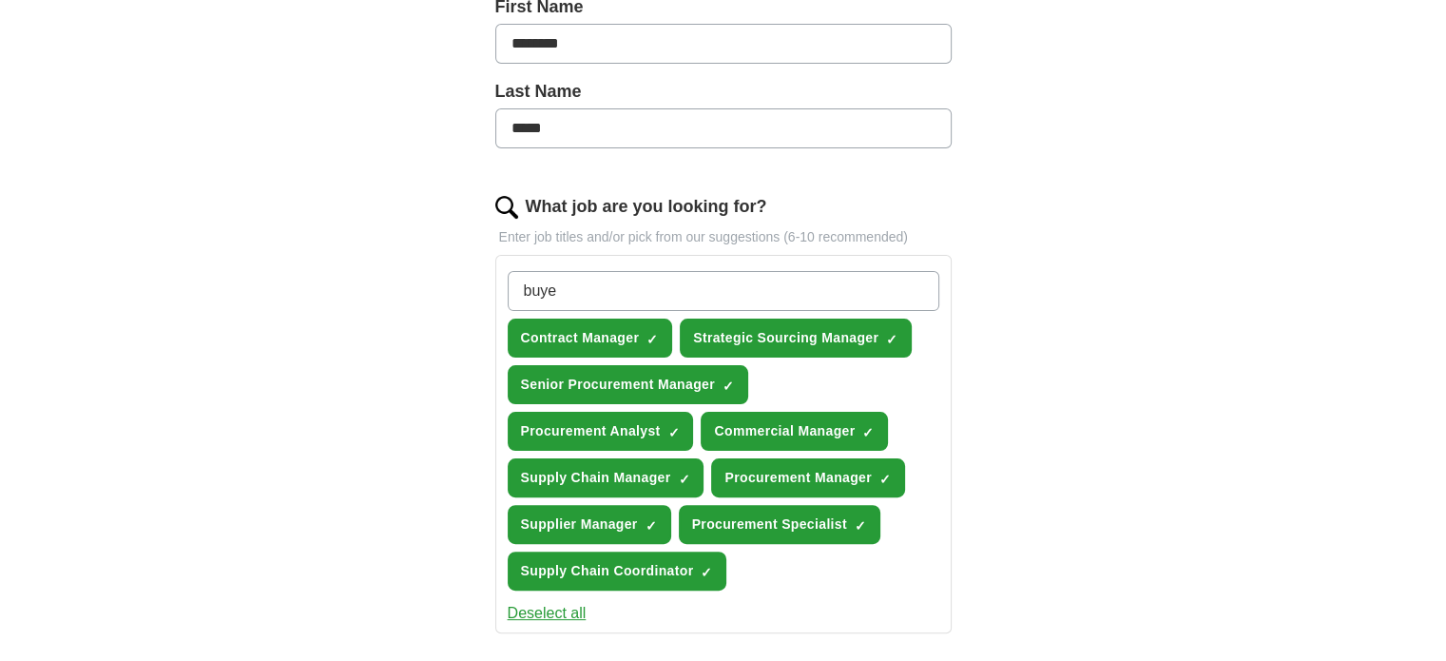
type input "buyer"
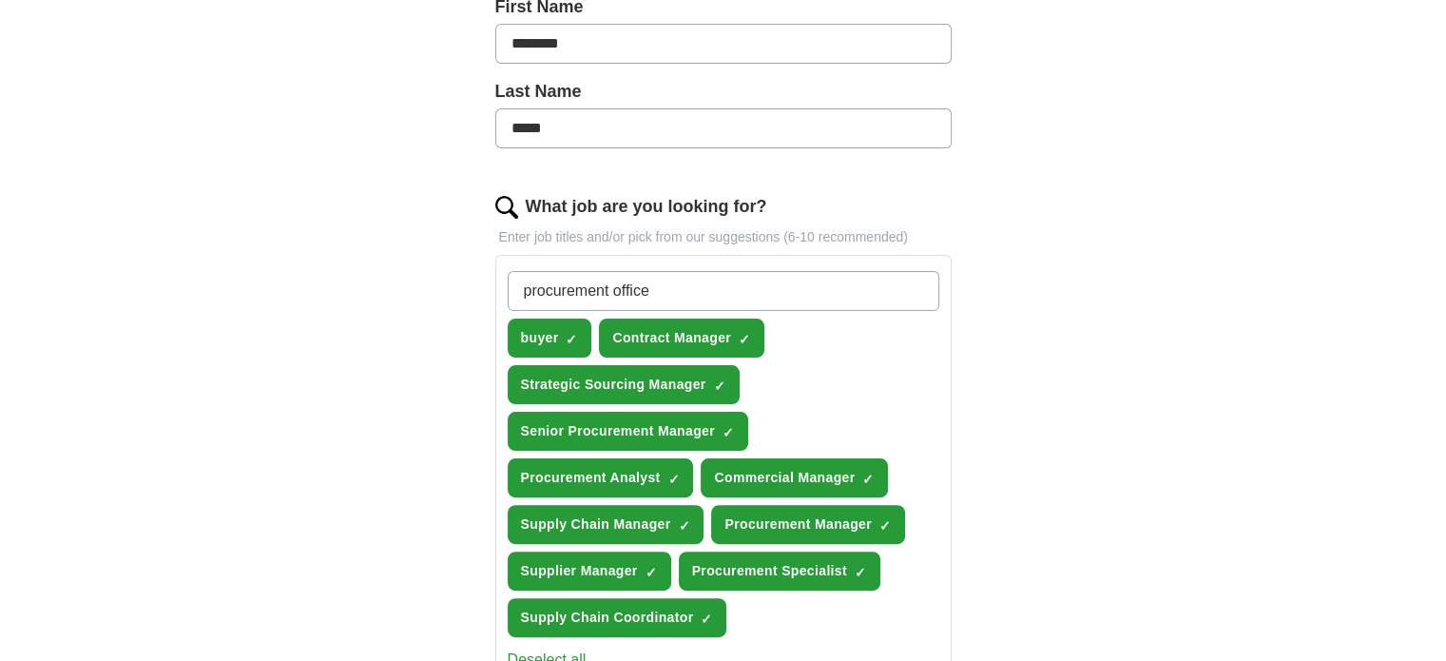
type input "procurement officer"
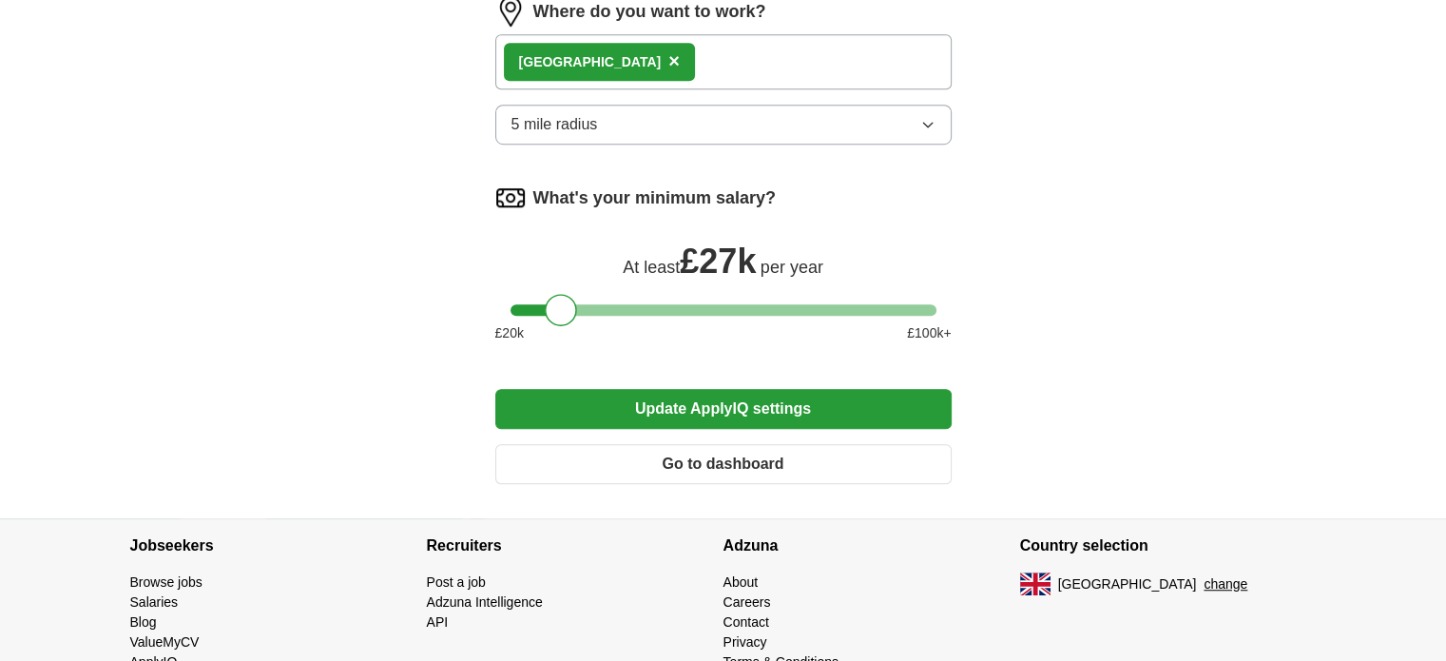
scroll to position [1189, 0]
click at [677, 395] on button "Update ApplyIQ settings" at bounding box center [723, 409] width 456 height 40
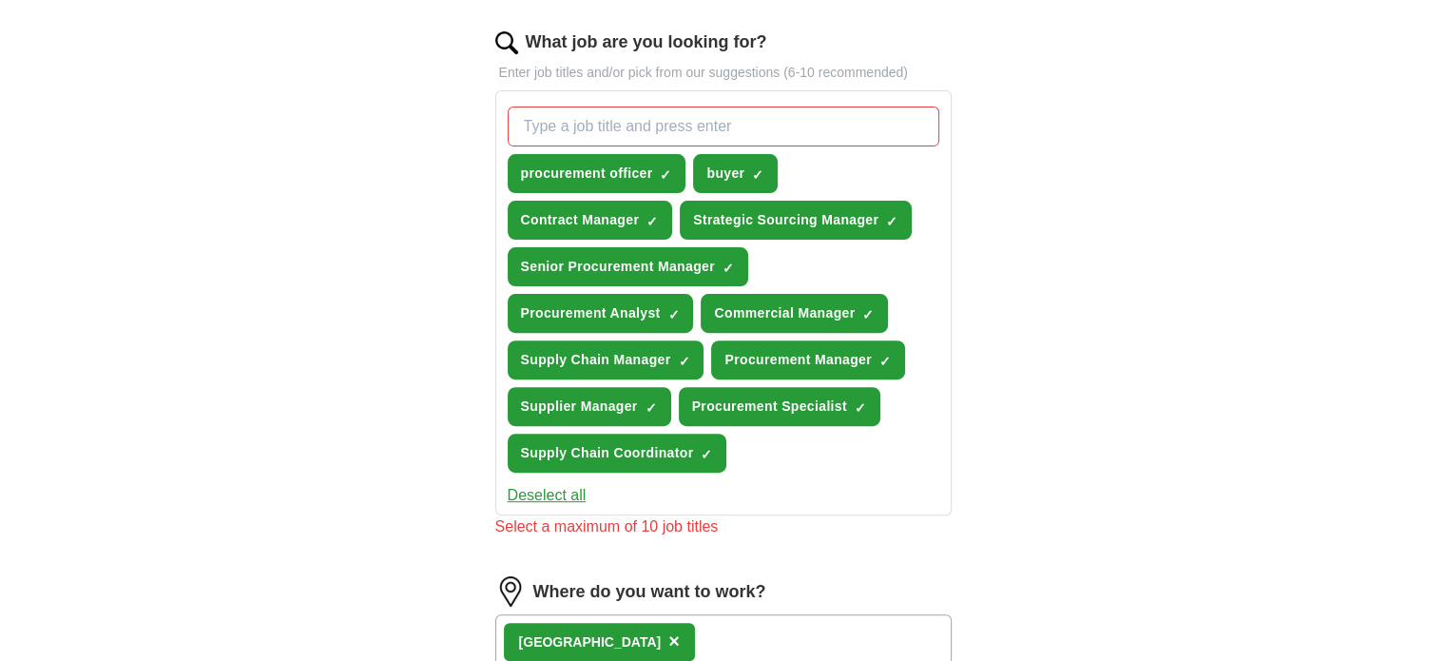
scroll to position [593, 0]
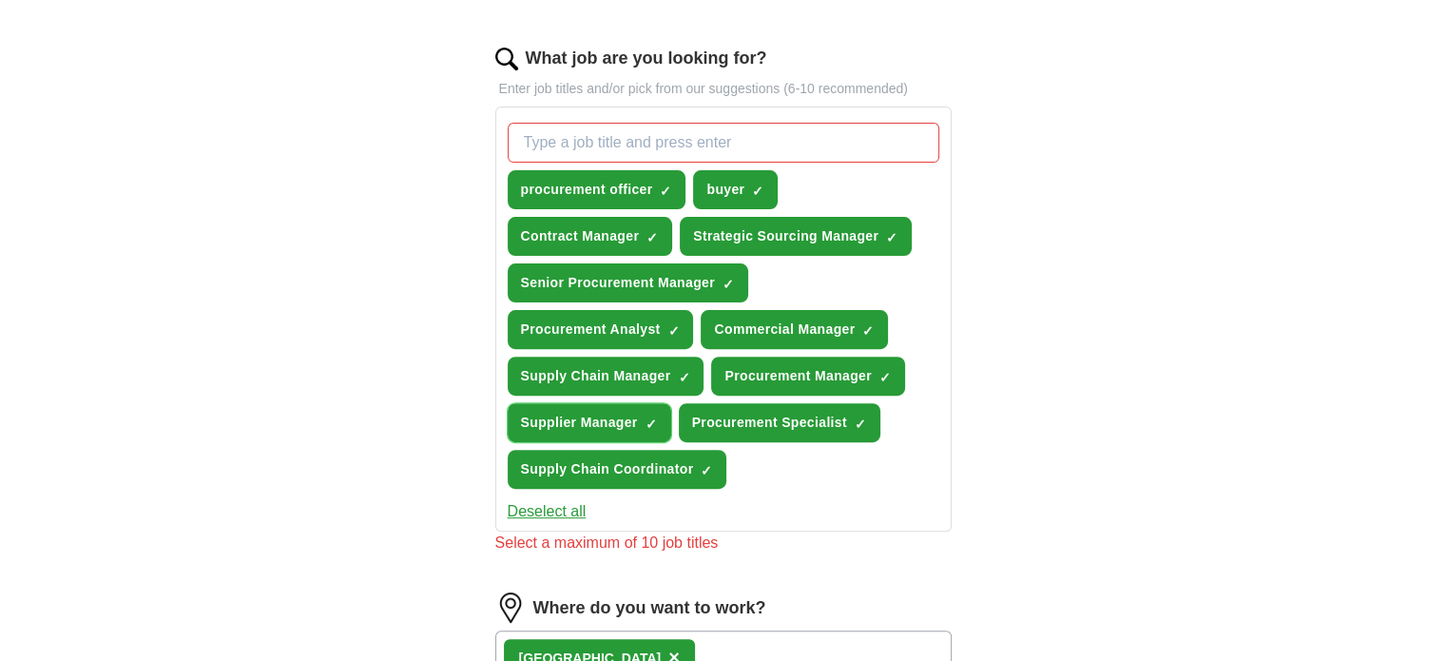
click at [0, 0] on span "×" at bounding box center [0, 0] width 0 height 0
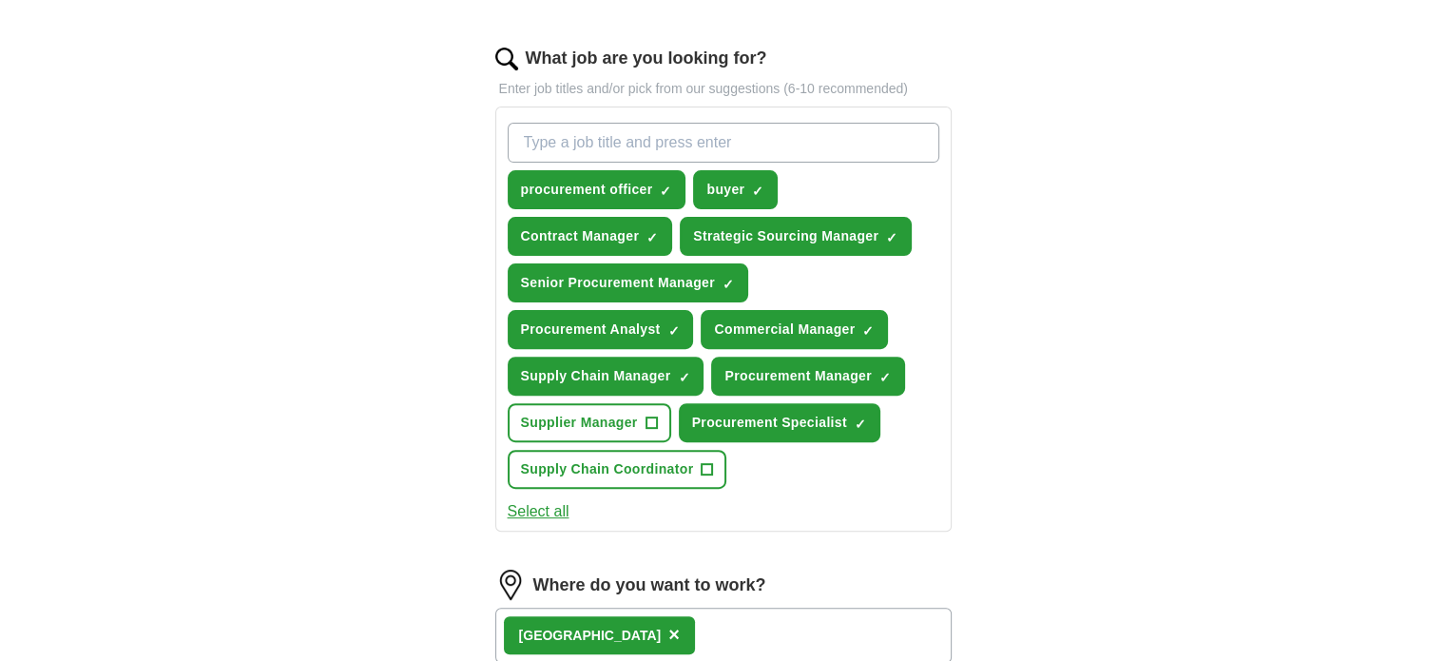
click at [802, 470] on div "procurement officer ✓ × buyer ✓ × Contract Manager ✓ × Strategic Sourcing Manag…" at bounding box center [723, 305] width 439 height 381
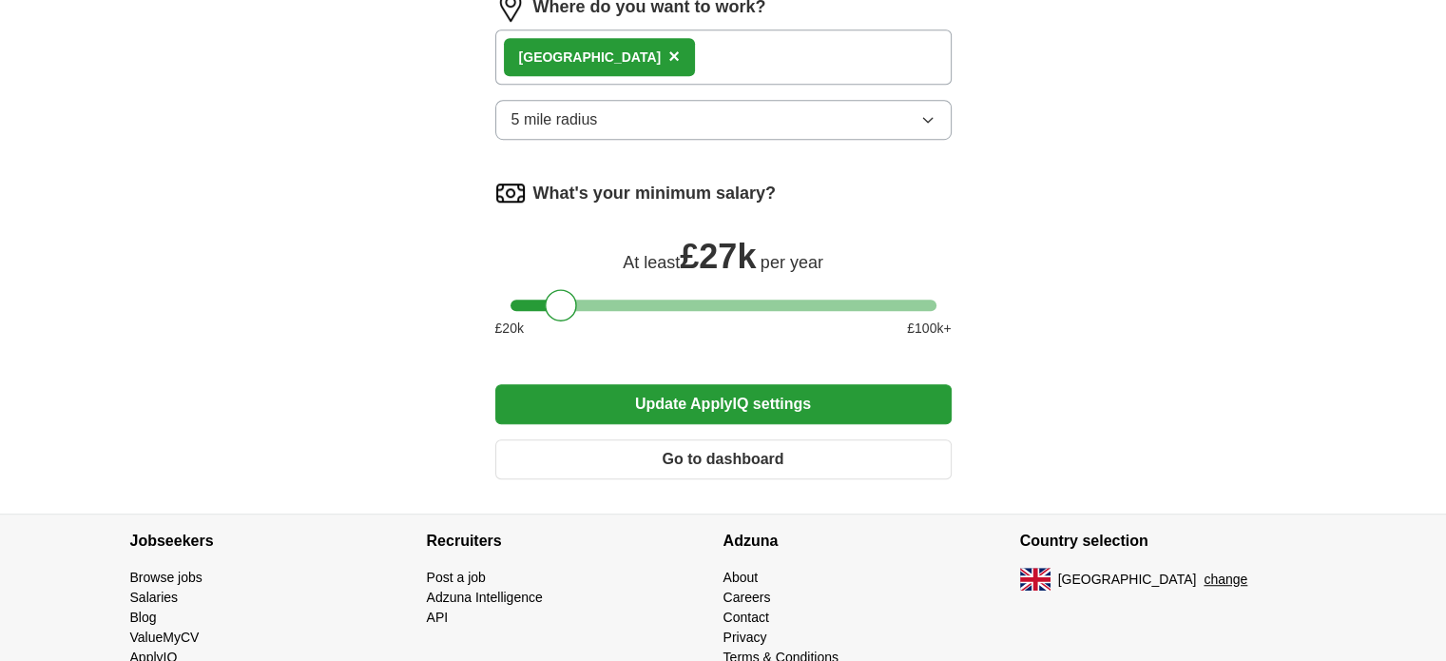
click at [734, 391] on button "Update ApplyIQ settings" at bounding box center [723, 404] width 456 height 40
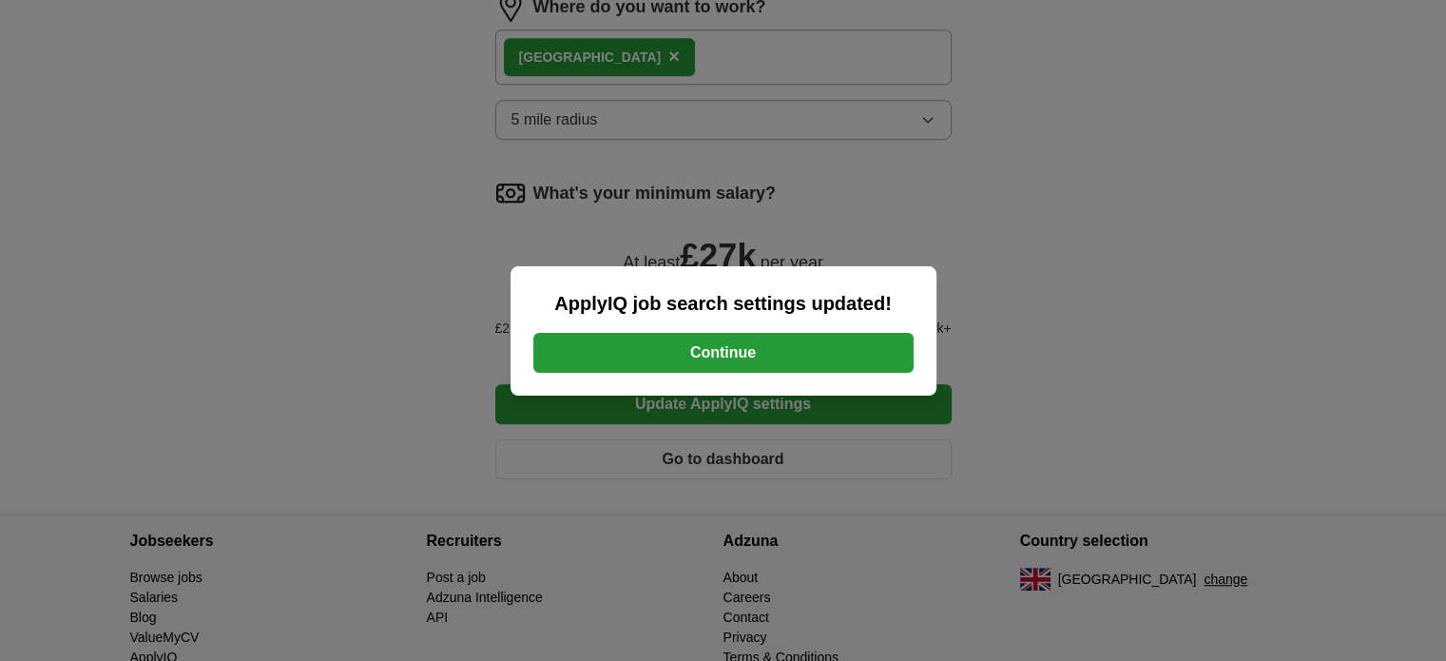
click at [727, 350] on button "Continue" at bounding box center [723, 353] width 380 height 40
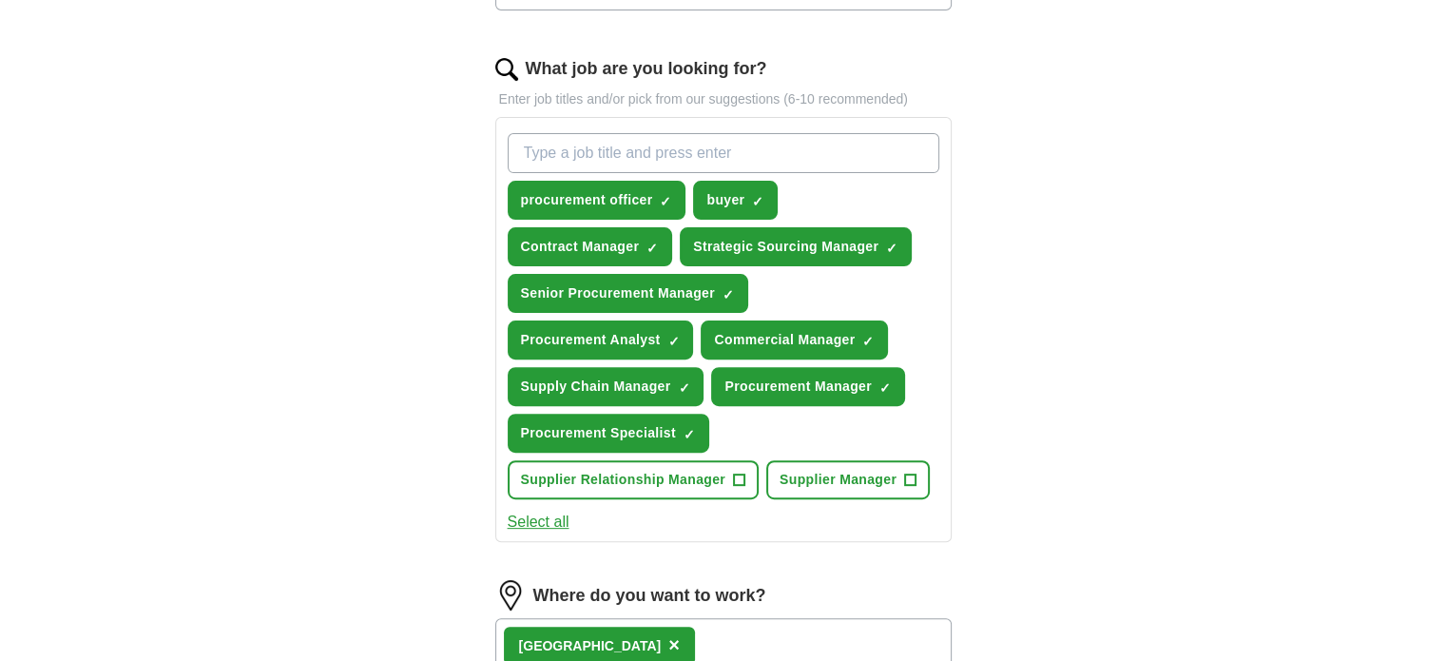
scroll to position [586, 0]
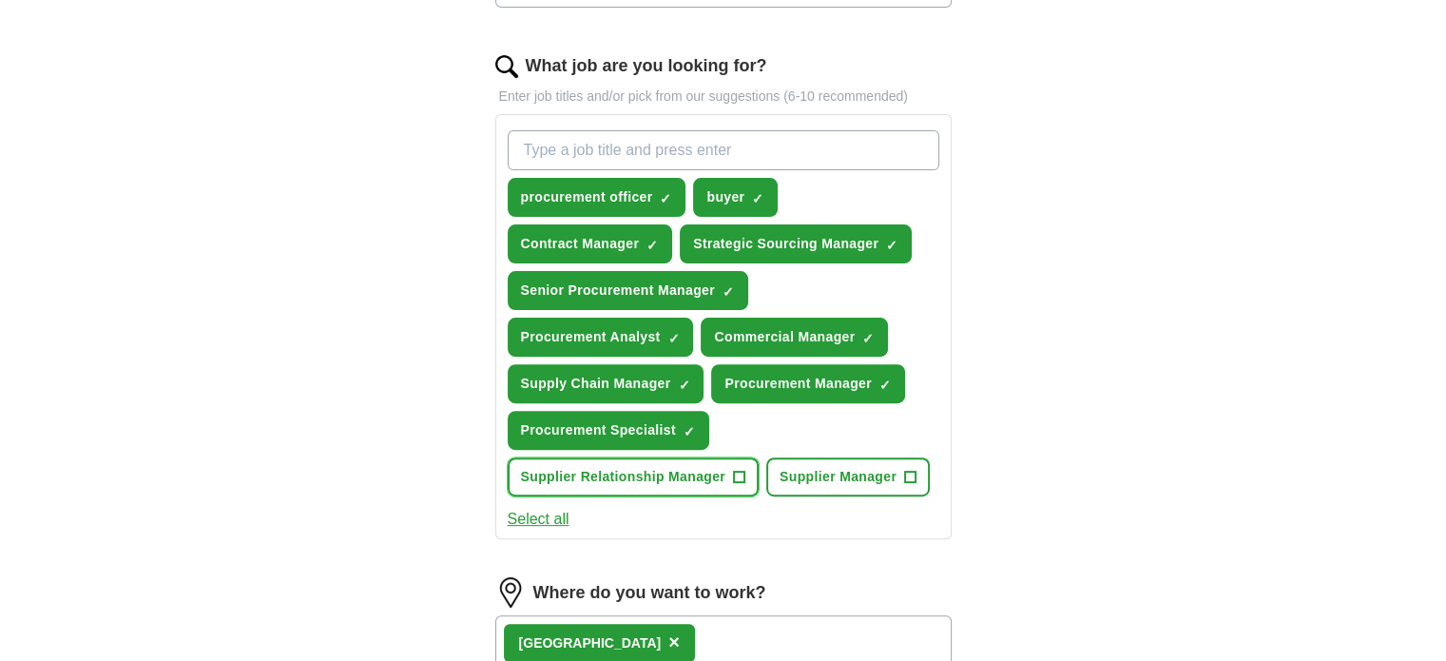
click at [742, 470] on span "+" at bounding box center [739, 477] width 11 height 15
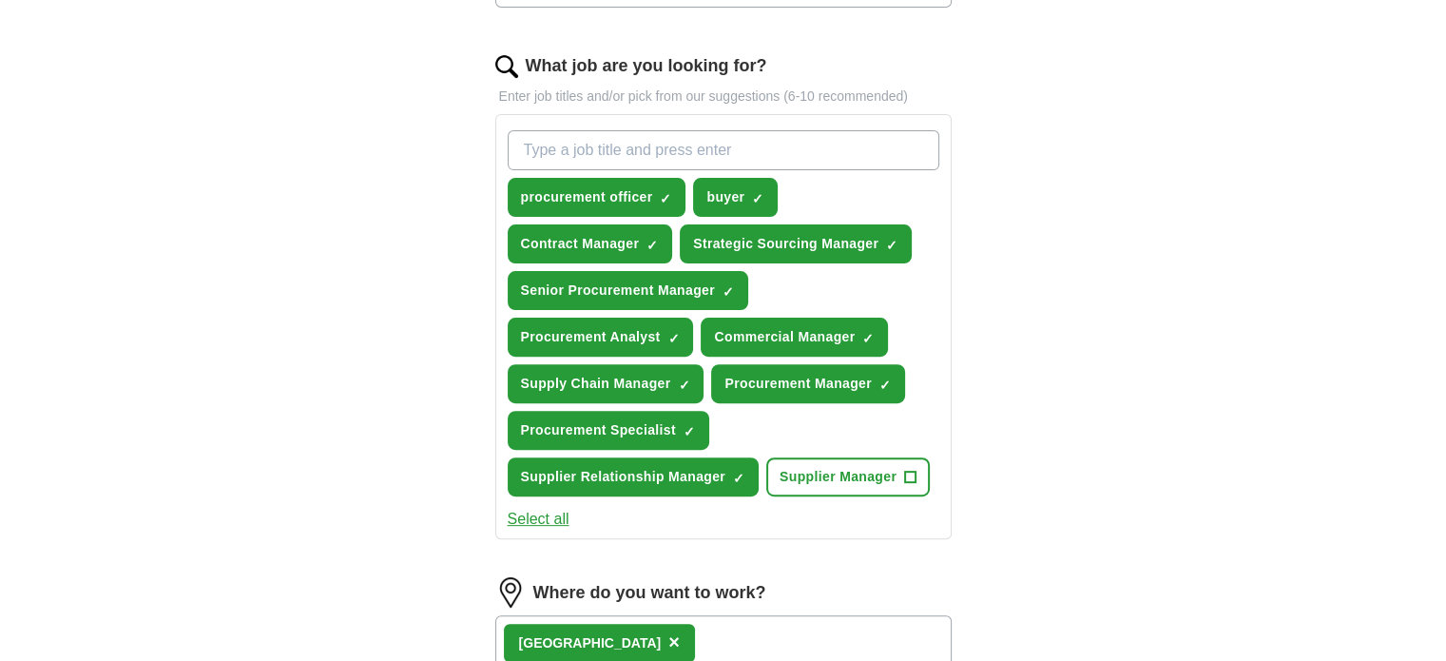
click at [687, 628] on div "West Midlands ×" at bounding box center [723, 642] width 456 height 55
click at [0, 0] on span "×" at bounding box center [0, 0] width 0 height 0
click at [676, 516] on div "Select all" at bounding box center [723, 519] width 439 height 23
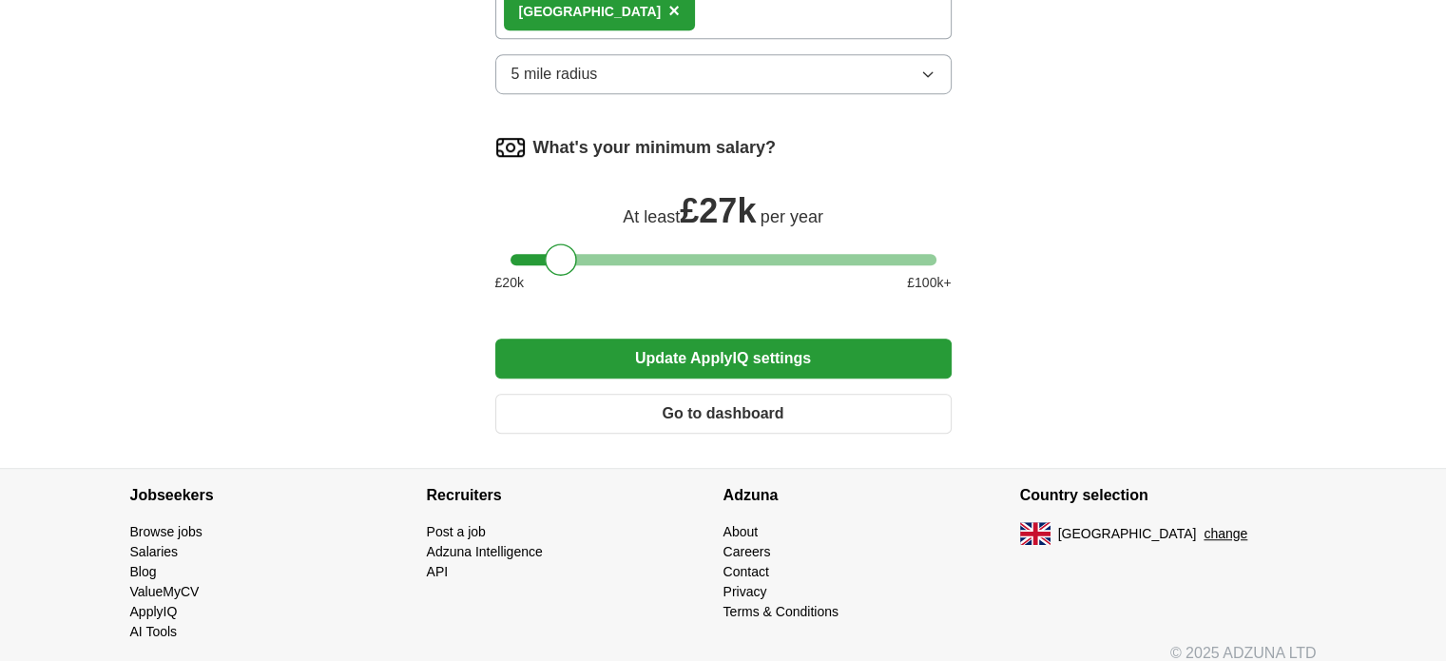
scroll to position [1227, 0]
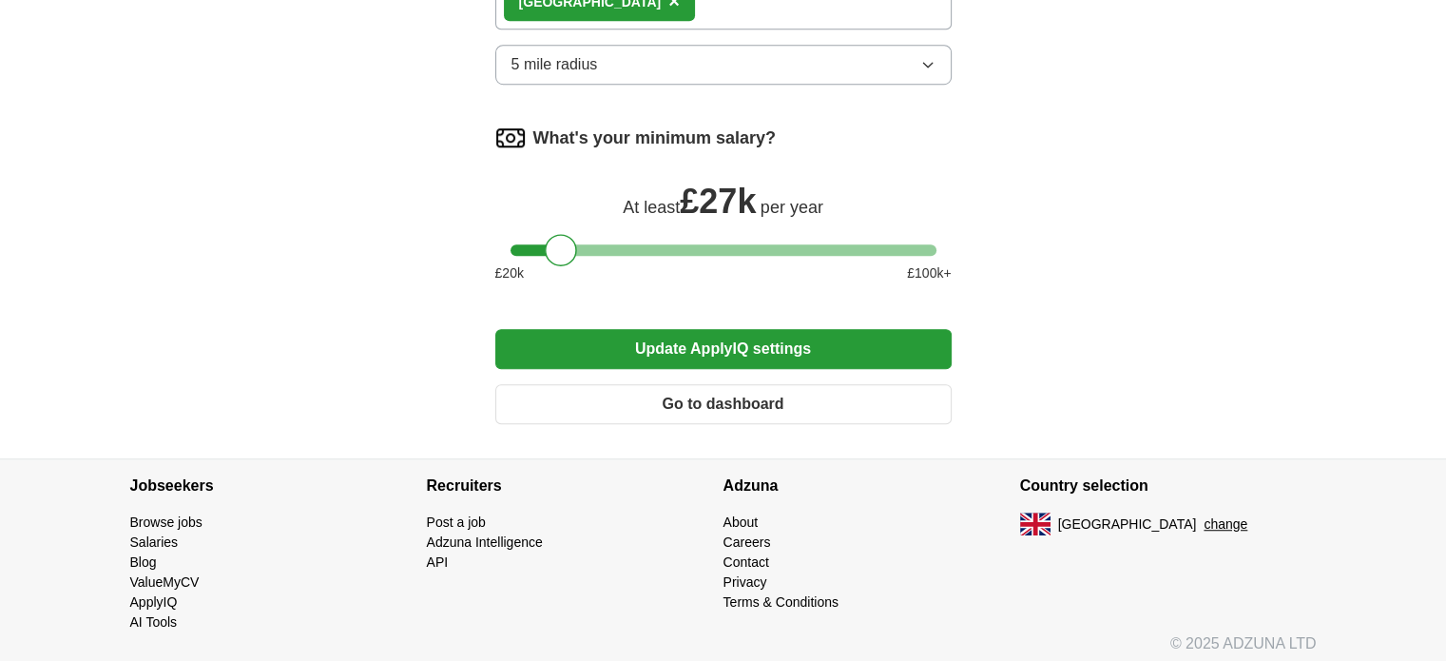
click at [741, 343] on button "Update ApplyIQ settings" at bounding box center [723, 349] width 456 height 40
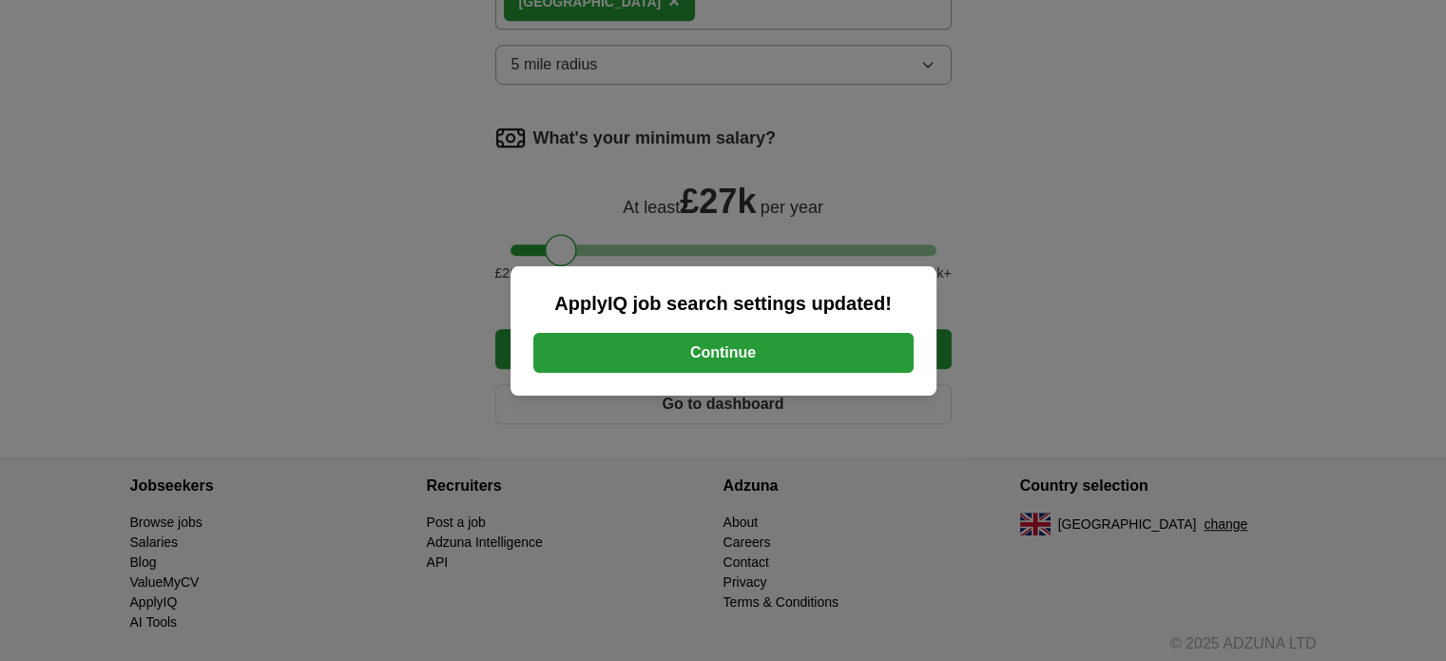
click at [741, 343] on button "Continue" at bounding box center [723, 353] width 380 height 40
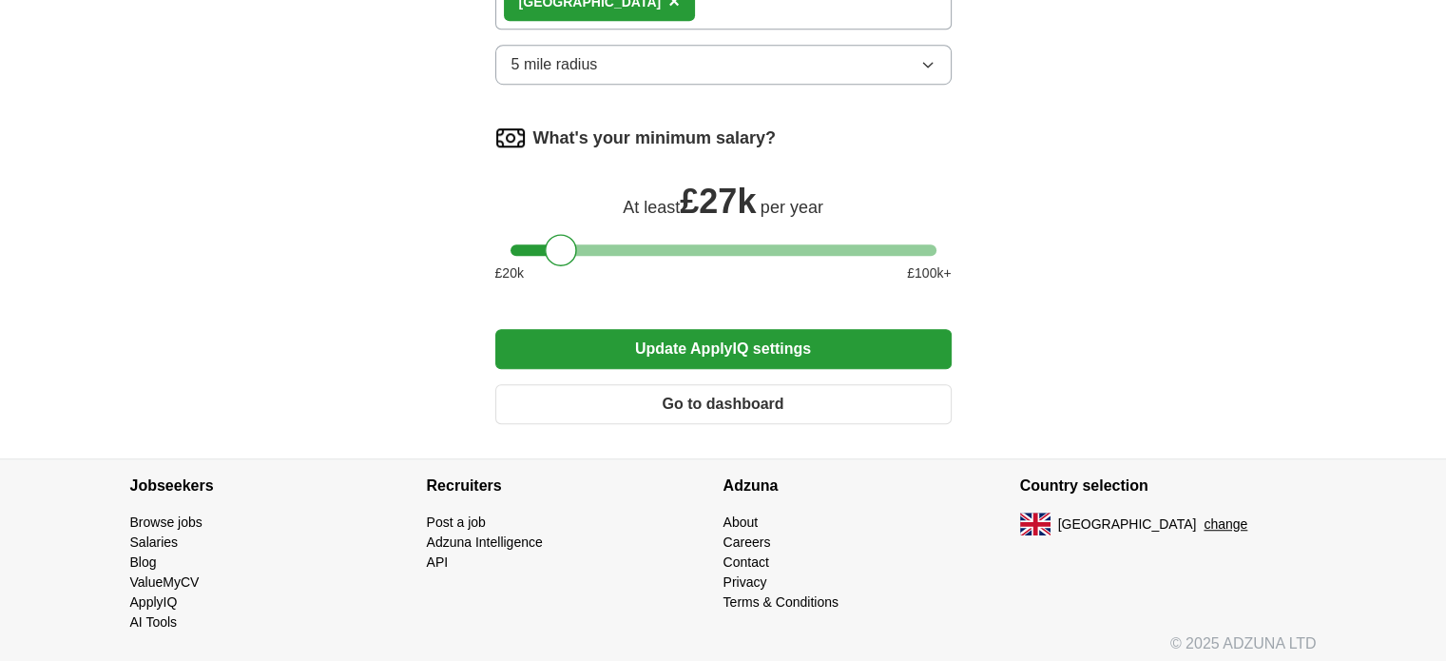
click at [672, 384] on button "Go to dashboard" at bounding box center [723, 404] width 456 height 40
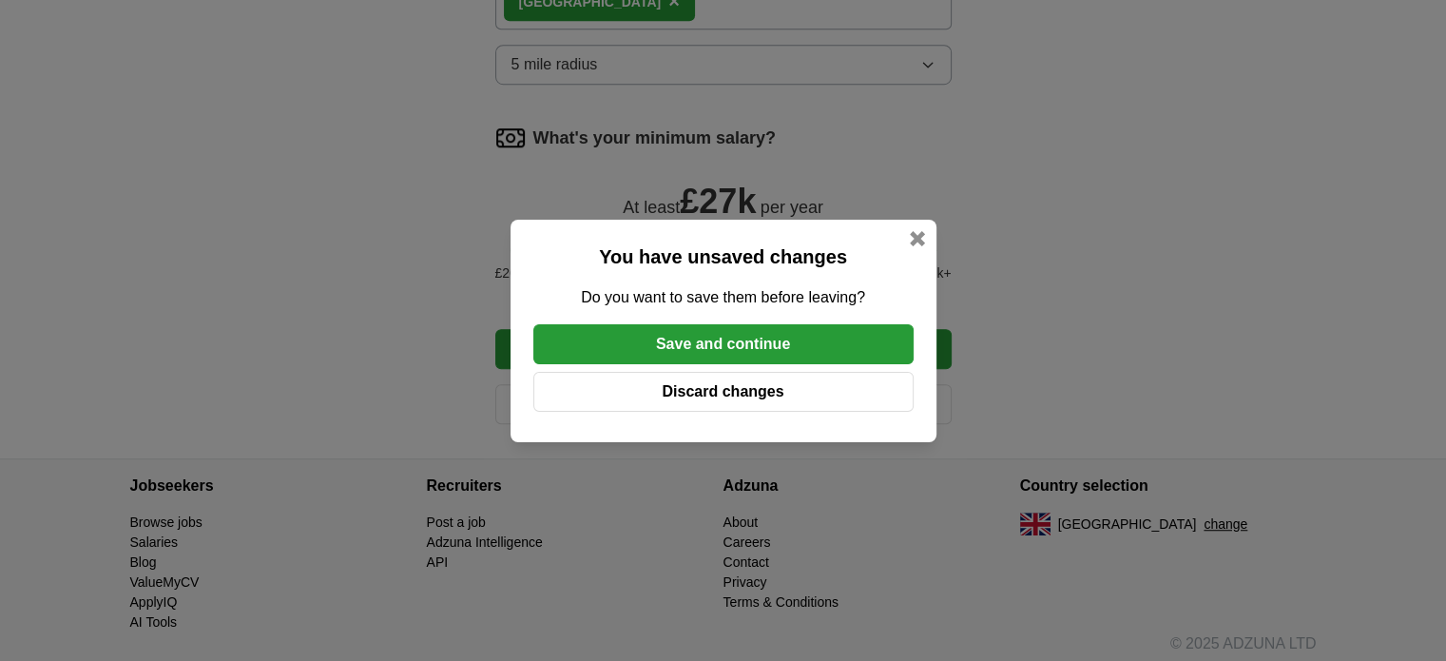
click at [682, 353] on button "Save and continue" at bounding box center [723, 344] width 380 height 40
